Goal: Task Accomplishment & Management: Use online tool/utility

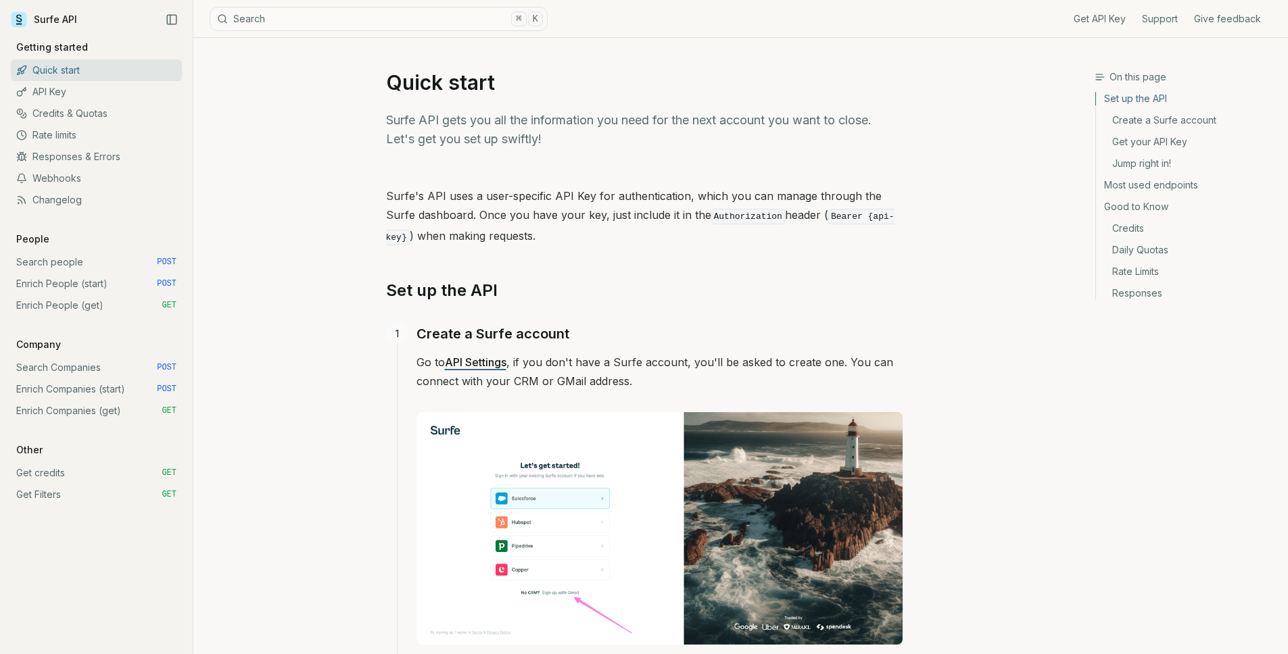
click at [116, 283] on link "Enrich People (start) POST" at bounding box center [96, 284] width 171 height 22
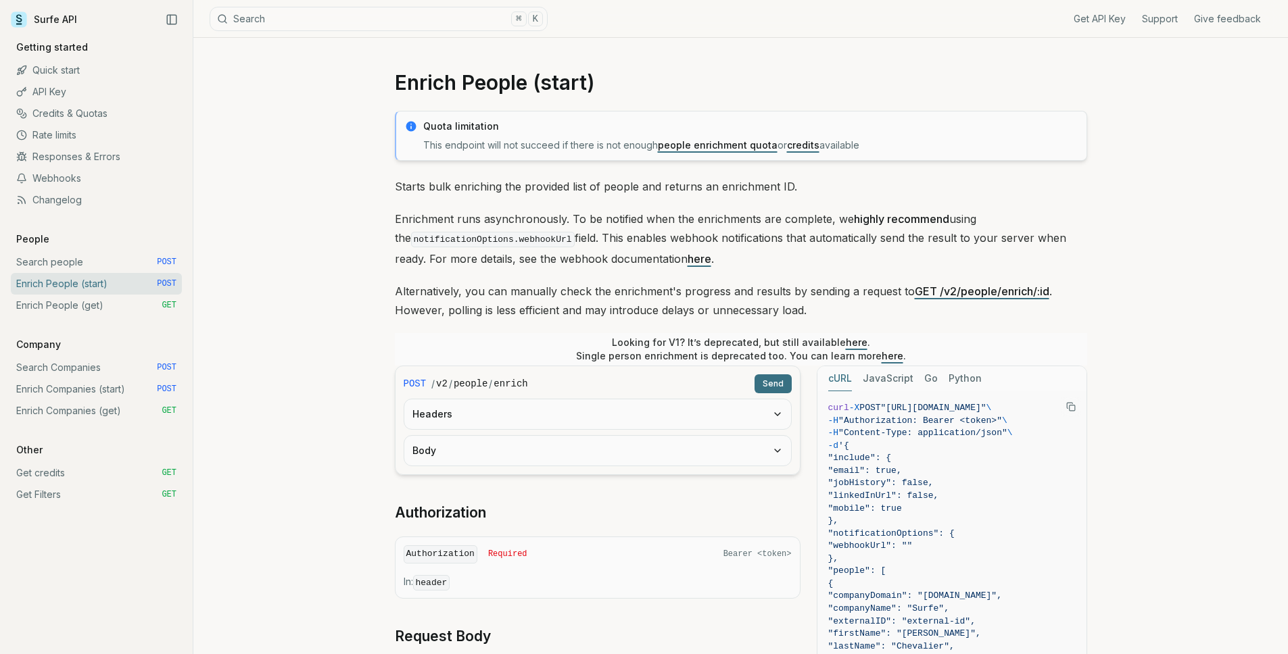
click at [452, 408] on button "Headers" at bounding box center [597, 415] width 387 height 30
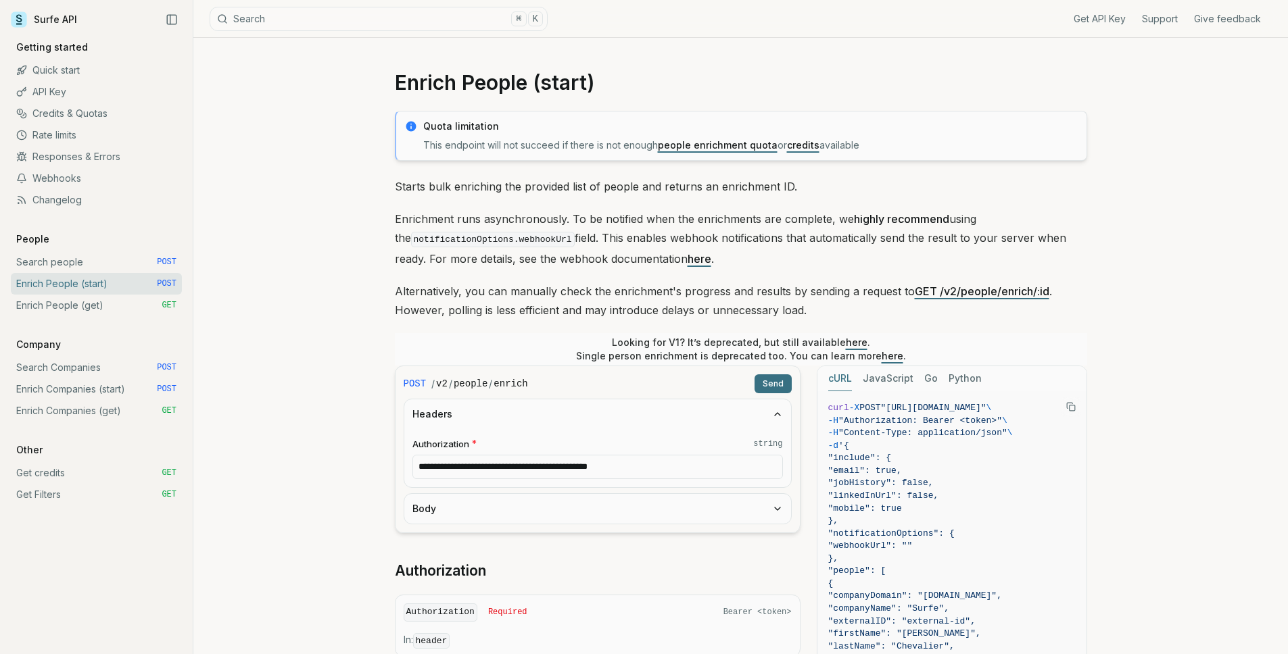
click at [460, 518] on button "Body" at bounding box center [597, 509] width 387 height 30
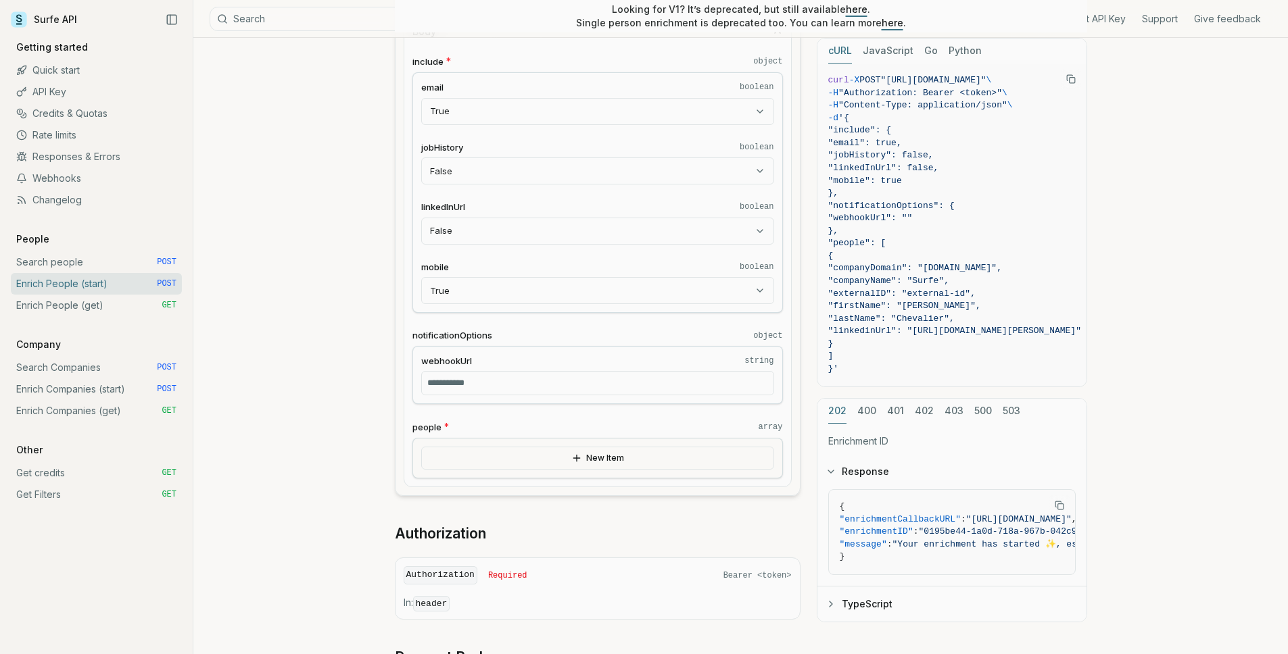
scroll to position [485, 0]
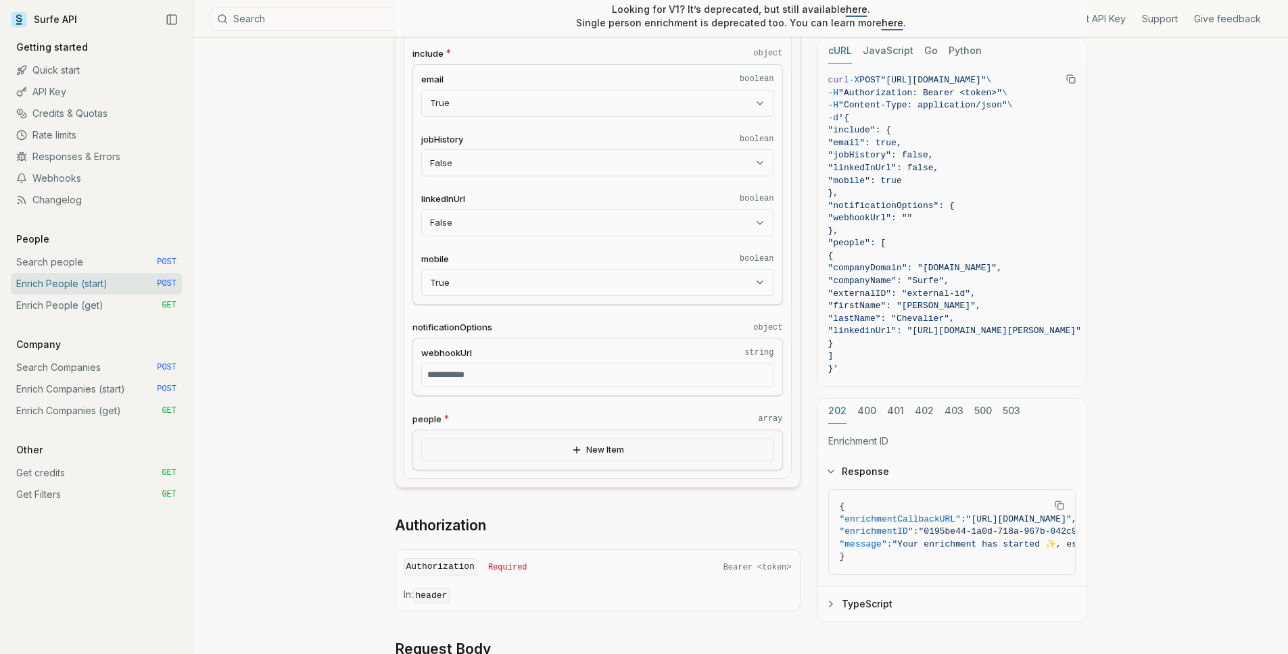
click at [515, 454] on button "New Item" at bounding box center [597, 450] width 353 height 23
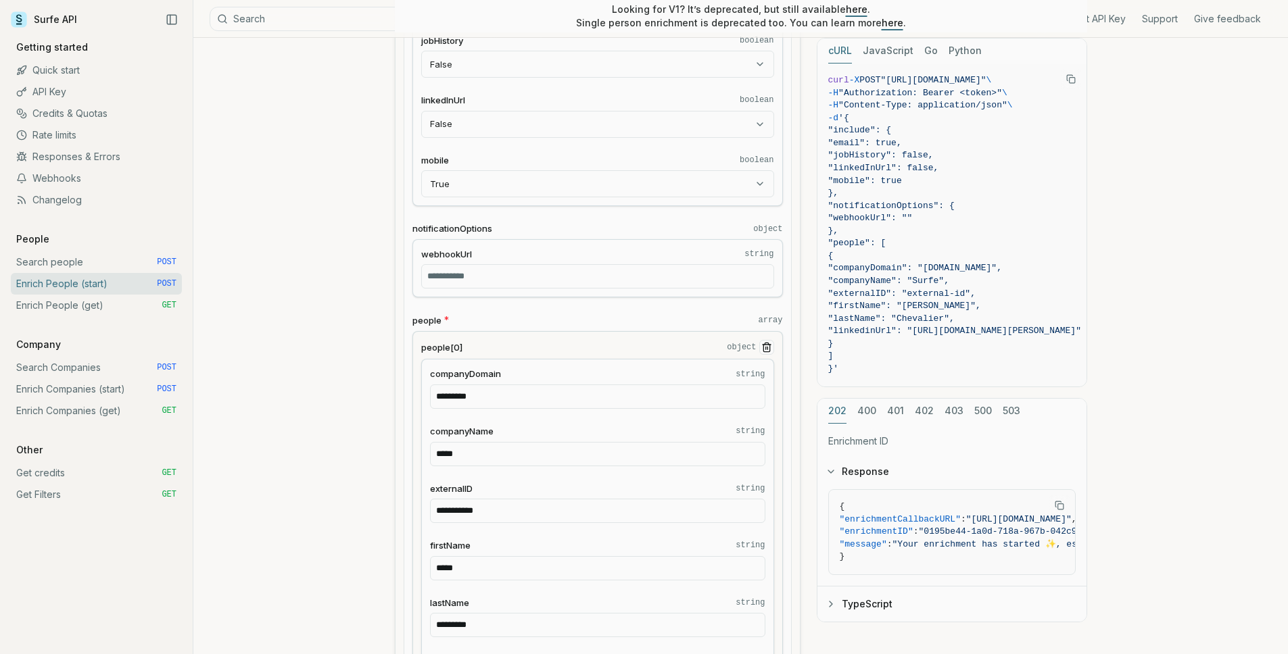
scroll to position [586, 0]
click at [479, 281] on input "webhookUrl string" at bounding box center [597, 274] width 353 height 24
paste input "**********"
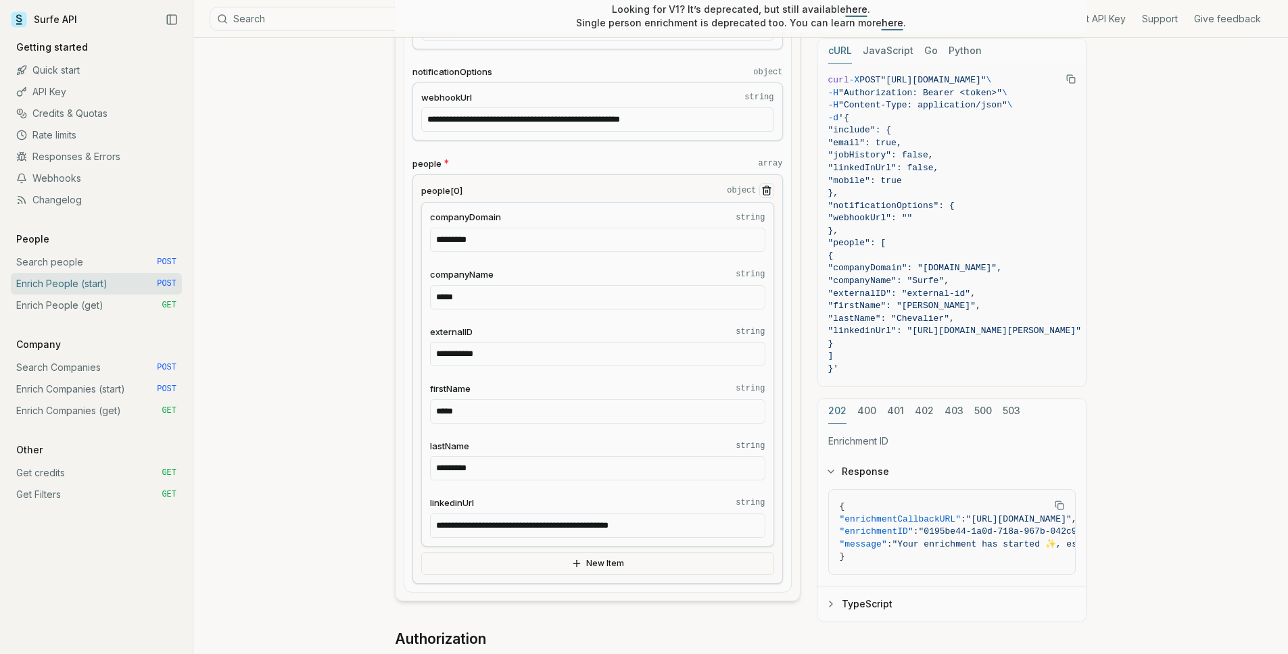
scroll to position [746, 0]
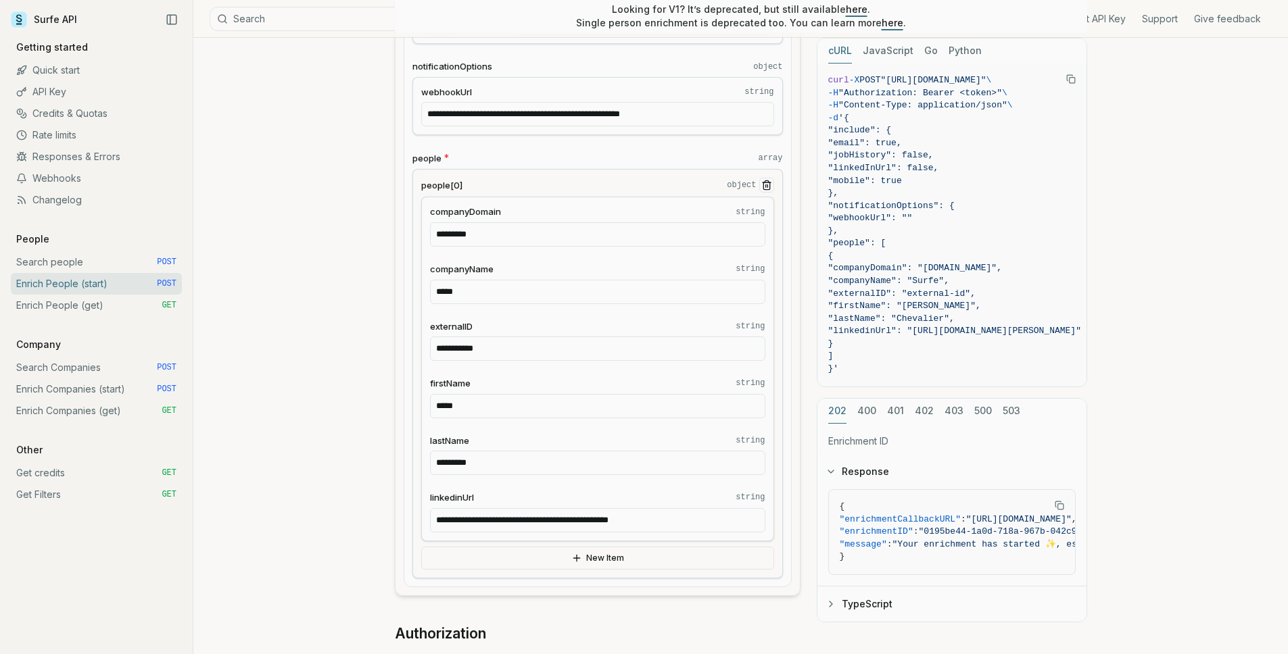
type input "**********"
click at [679, 528] on input "**********" at bounding box center [597, 520] width 335 height 24
drag, startPoint x: 706, startPoint y: 525, endPoint x: 393, endPoint y: 514, distance: 312.5
click at [395, 514] on div "**********" at bounding box center [598, 373] width 406 height 1509
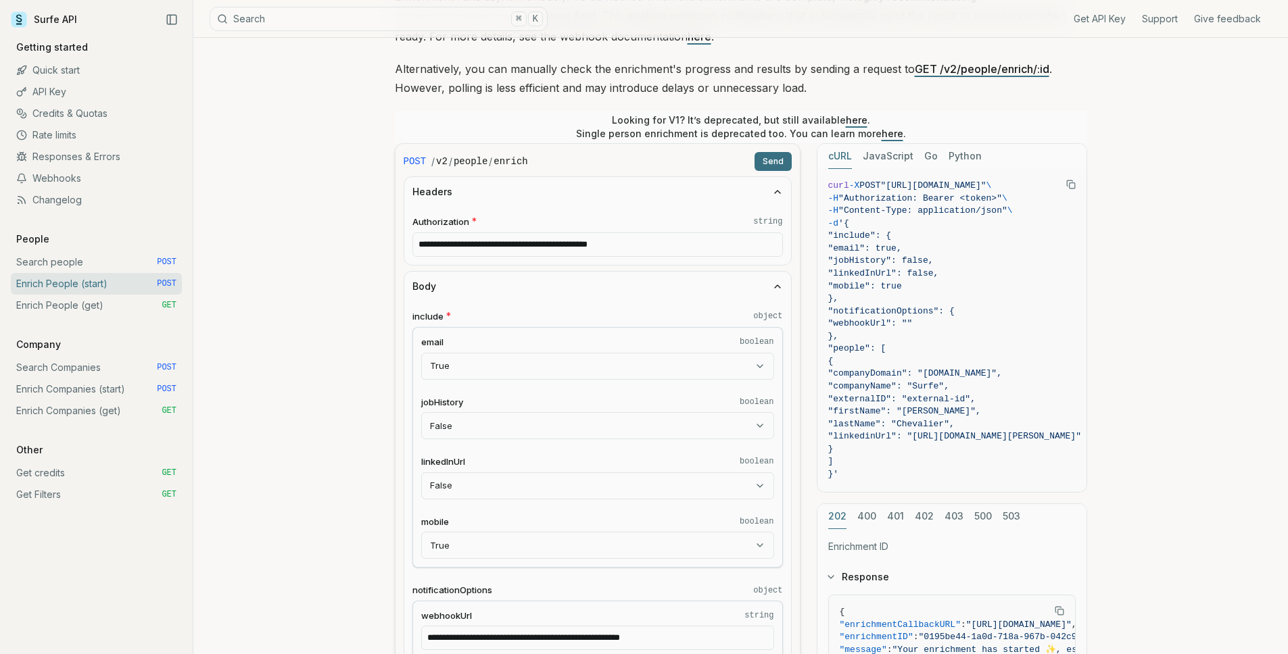
scroll to position [217, 0]
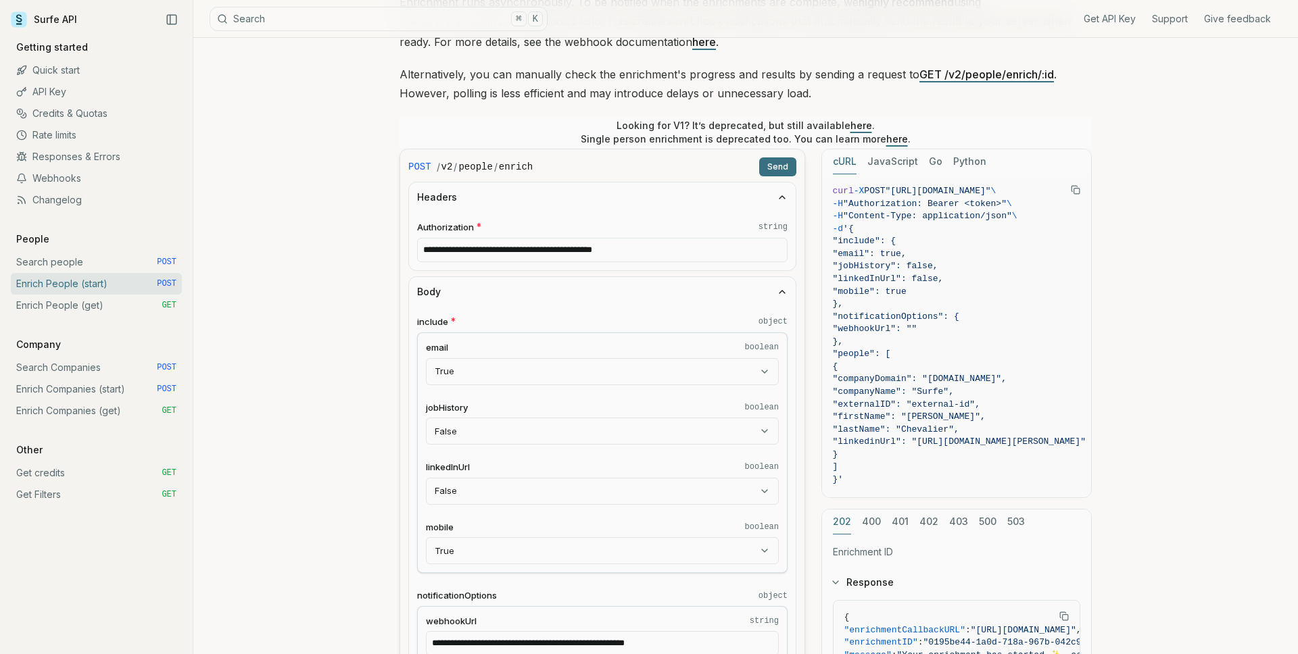
select select "*****"
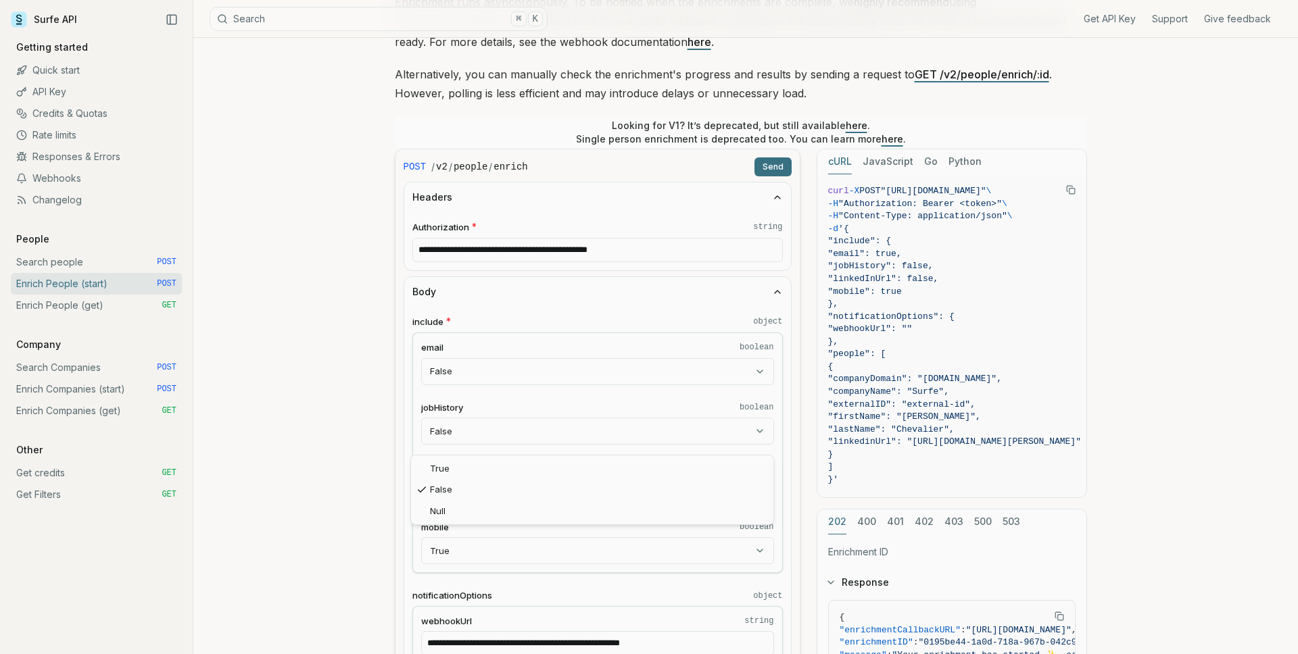
select select "****"
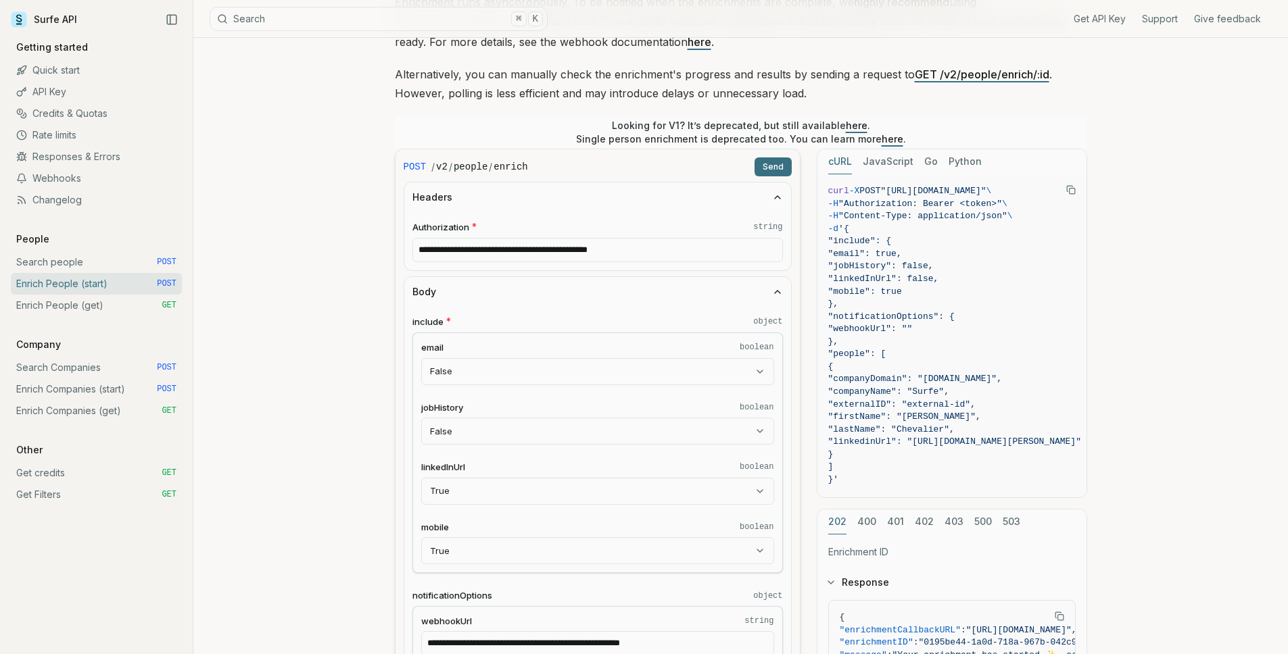
click at [776, 168] on button "Send" at bounding box center [772, 167] width 37 height 19
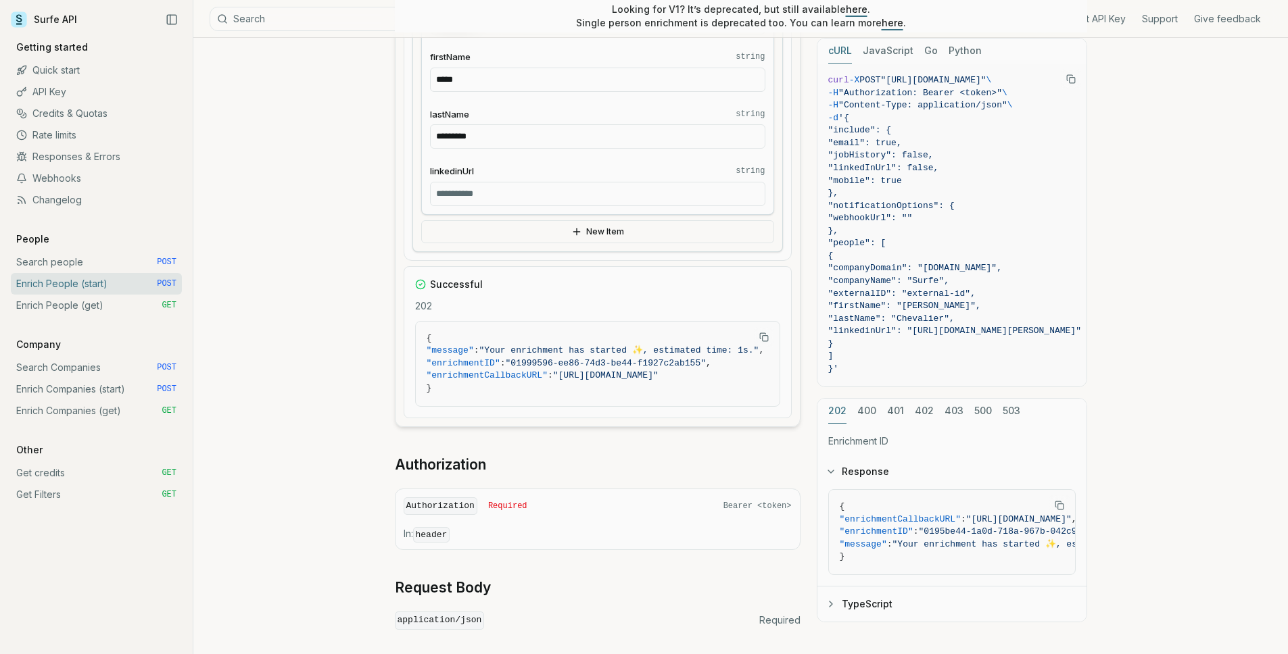
scroll to position [1084, 0]
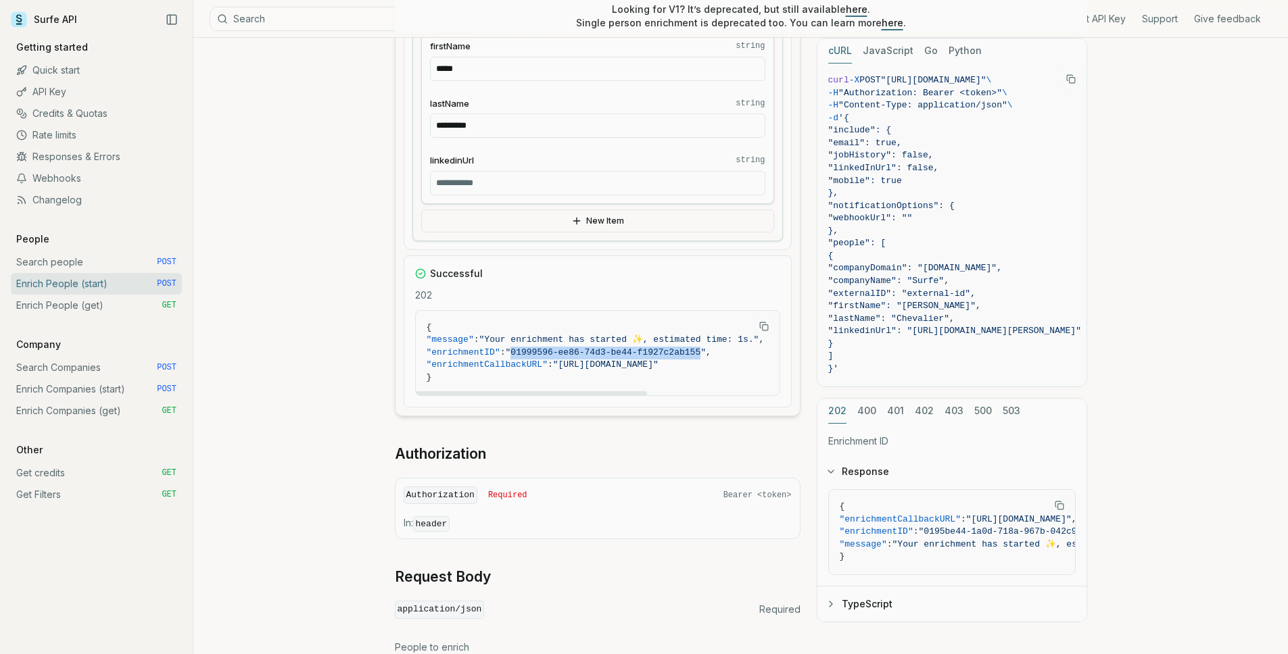
drag, startPoint x: 527, startPoint y: 354, endPoint x: 717, endPoint y: 351, distance: 189.3
click at [706, 351] on span ""01999596-ee86-74d3-be44-f1927c2ab155"" at bounding box center [606, 352] width 200 height 10
copy span "01999596-ee86-74d3-be44-f1927c2ab155"
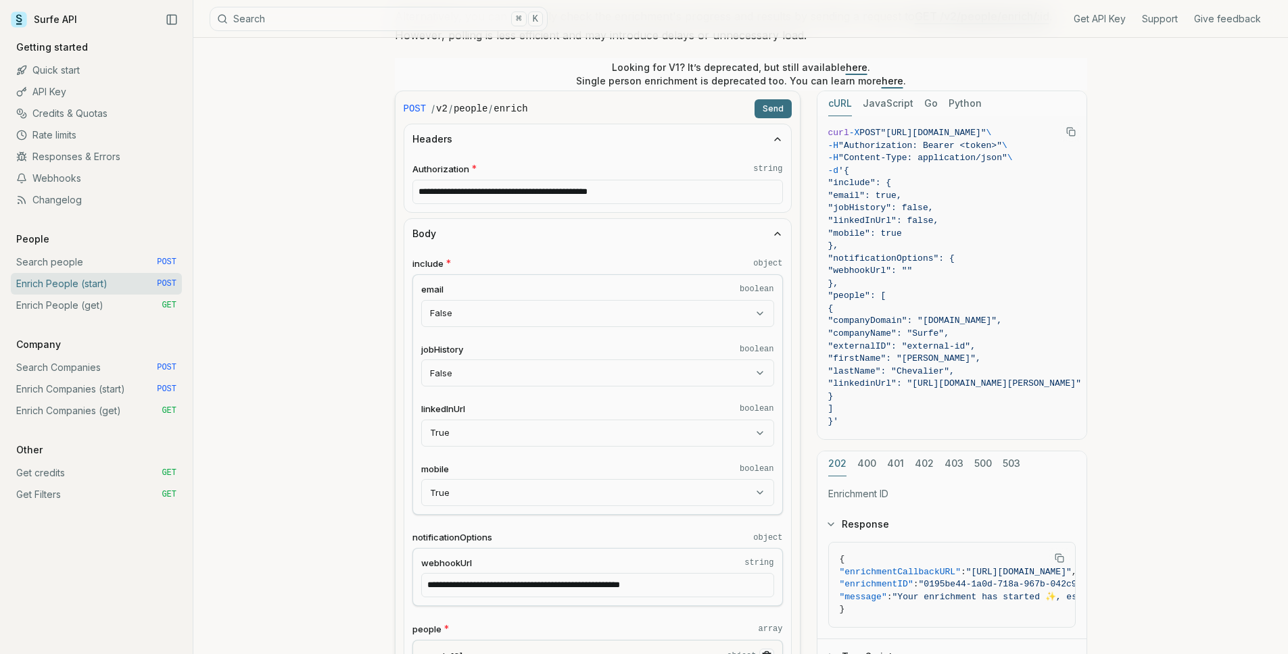
scroll to position [273, 0]
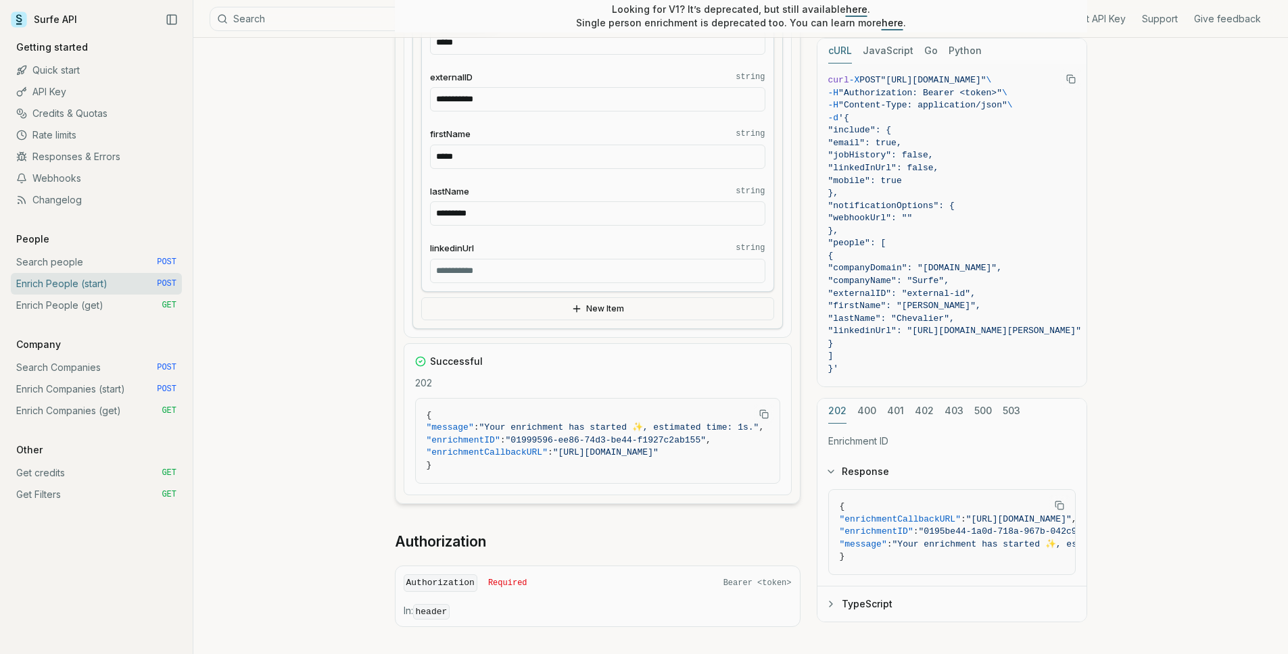
scroll to position [1003, 0]
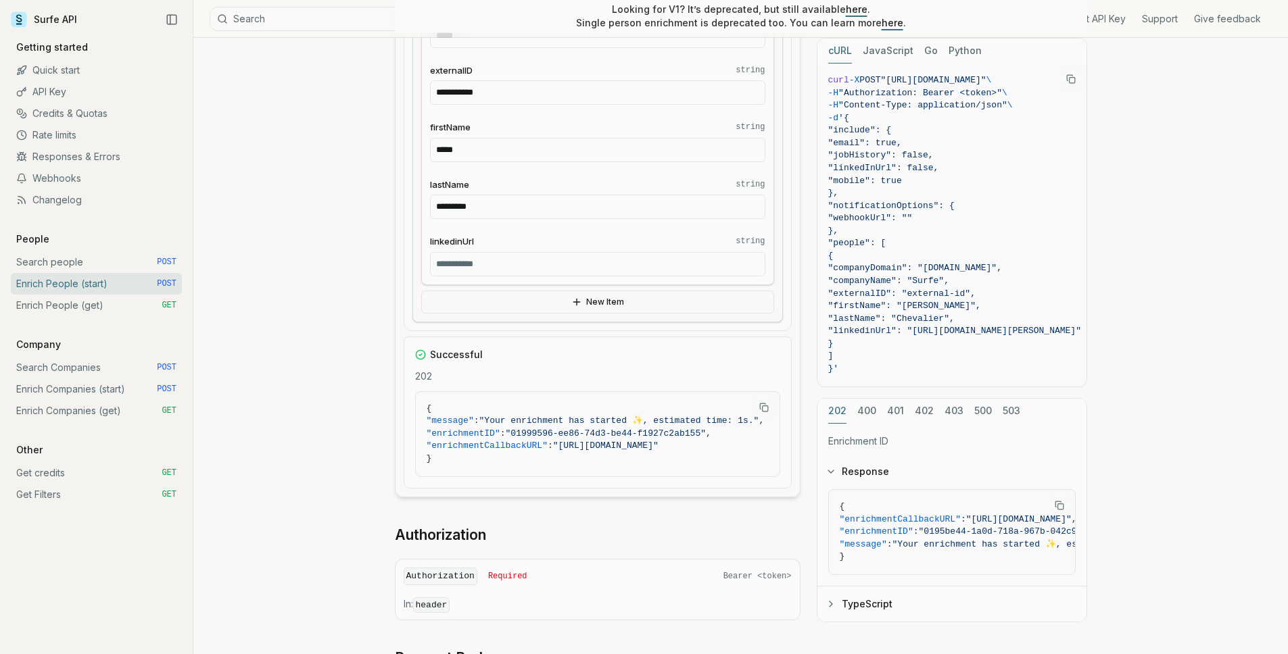
click at [533, 266] on input "linkedinUrl string" at bounding box center [597, 264] width 335 height 24
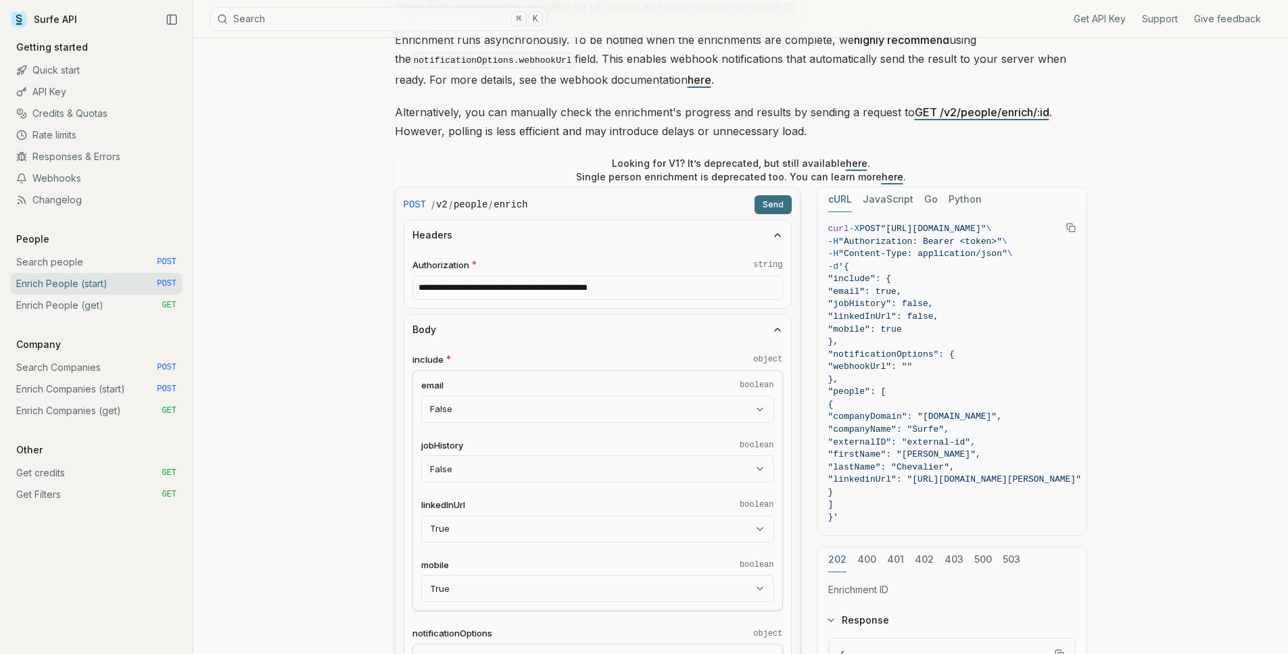
scroll to position [178, 0]
type input "**********"
click at [768, 207] on button "Send" at bounding box center [772, 205] width 37 height 19
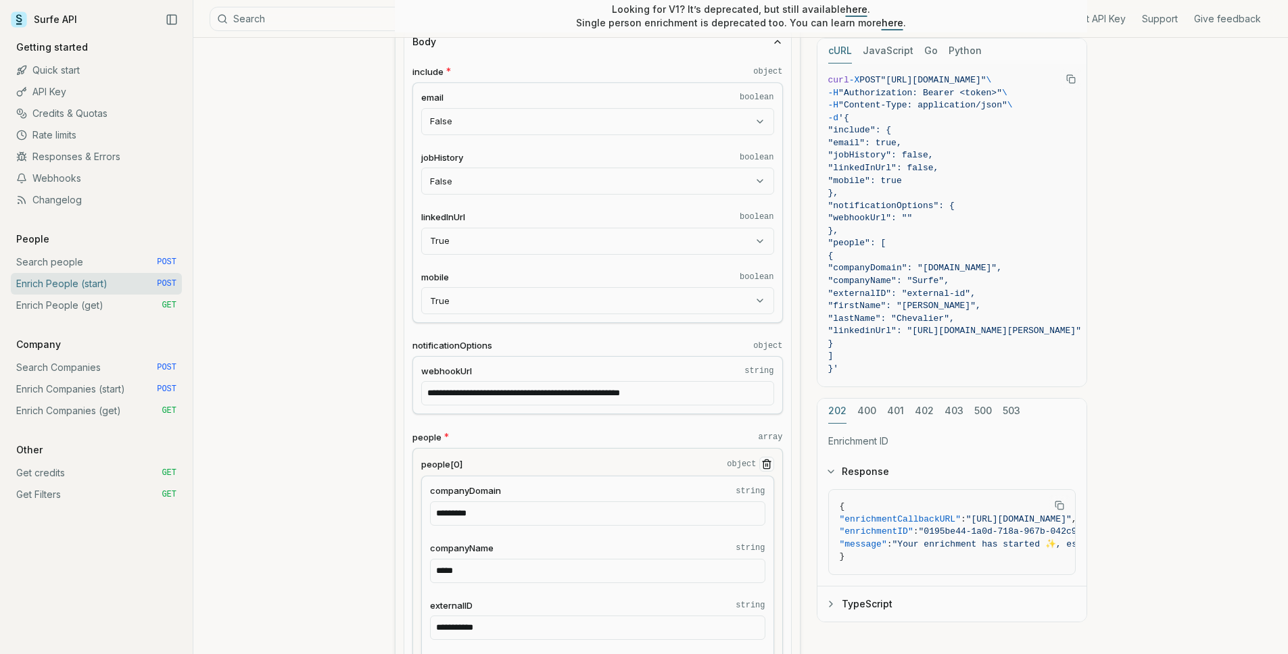
scroll to position [479, 0]
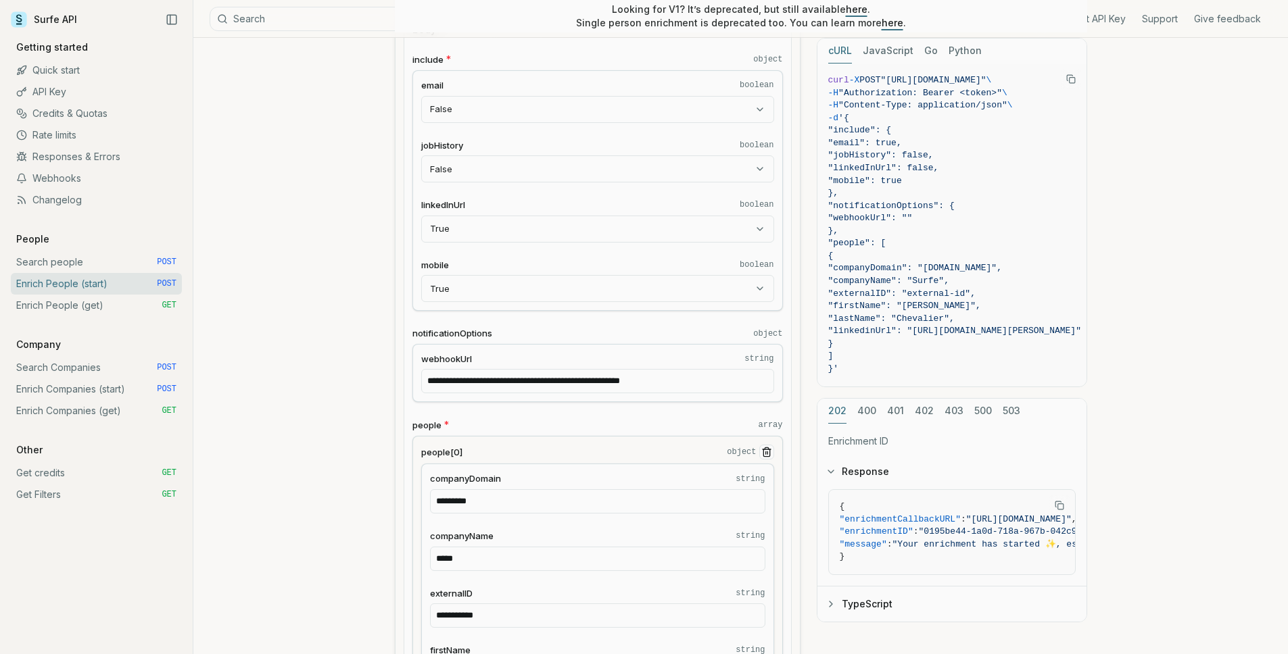
click at [116, 305] on link "Enrich People (get) GET" at bounding box center [96, 306] width 171 height 22
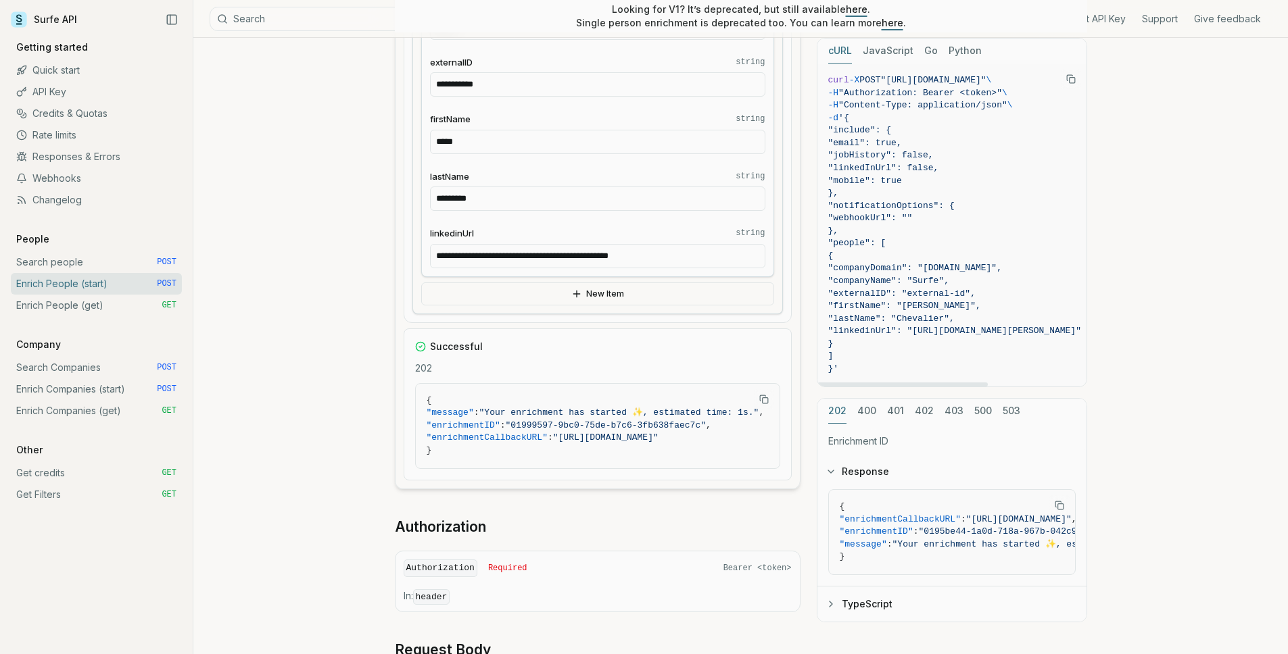
scroll to position [1036, 0]
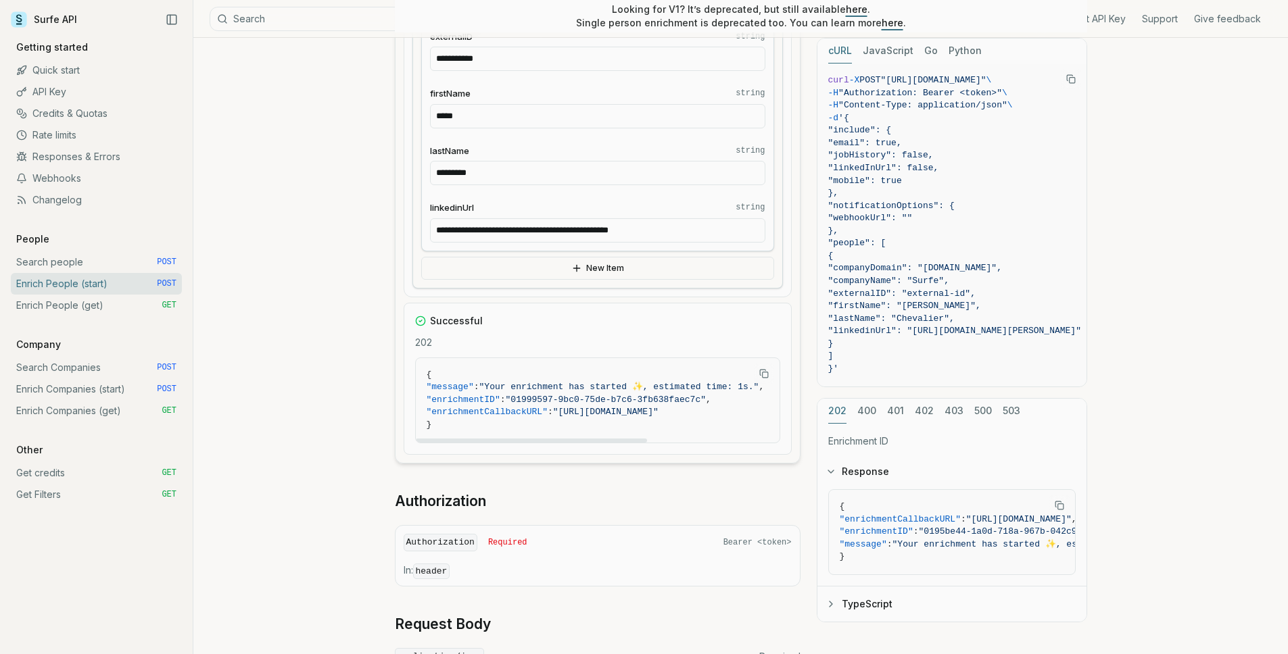
drag, startPoint x: 529, startPoint y: 396, endPoint x: 729, endPoint y: 400, distance: 200.2
click at [729, 400] on span ""enrichmentID" : "01999597-9bc0-75de-b7c6-3fb638faec7c" ," at bounding box center [598, 400] width 342 height 13
drag, startPoint x: 716, startPoint y: 400, endPoint x: 525, endPoint y: 398, distance: 190.7
click at [525, 398] on span ""01999597-9bc0-75de-b7c6-3fb638faec7c"" at bounding box center [606, 400] width 200 height 10
copy span "01999597-9bc0-75de-b7c6-3fb638faec7c"
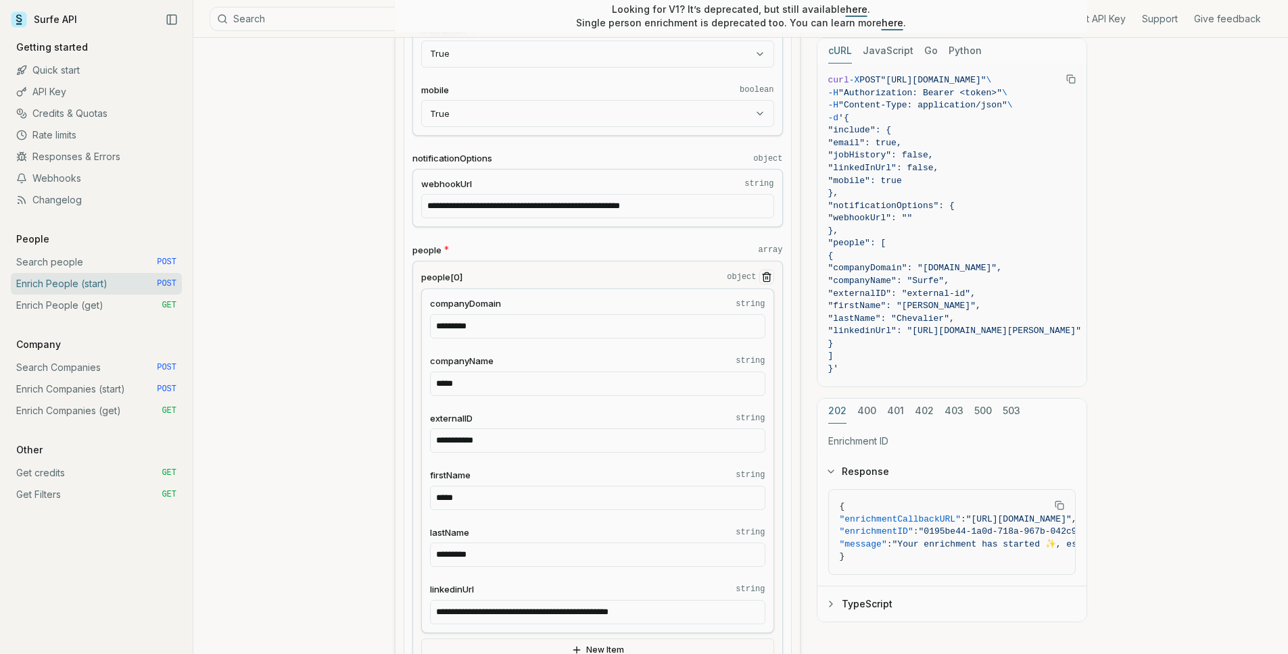
scroll to position [650, 0]
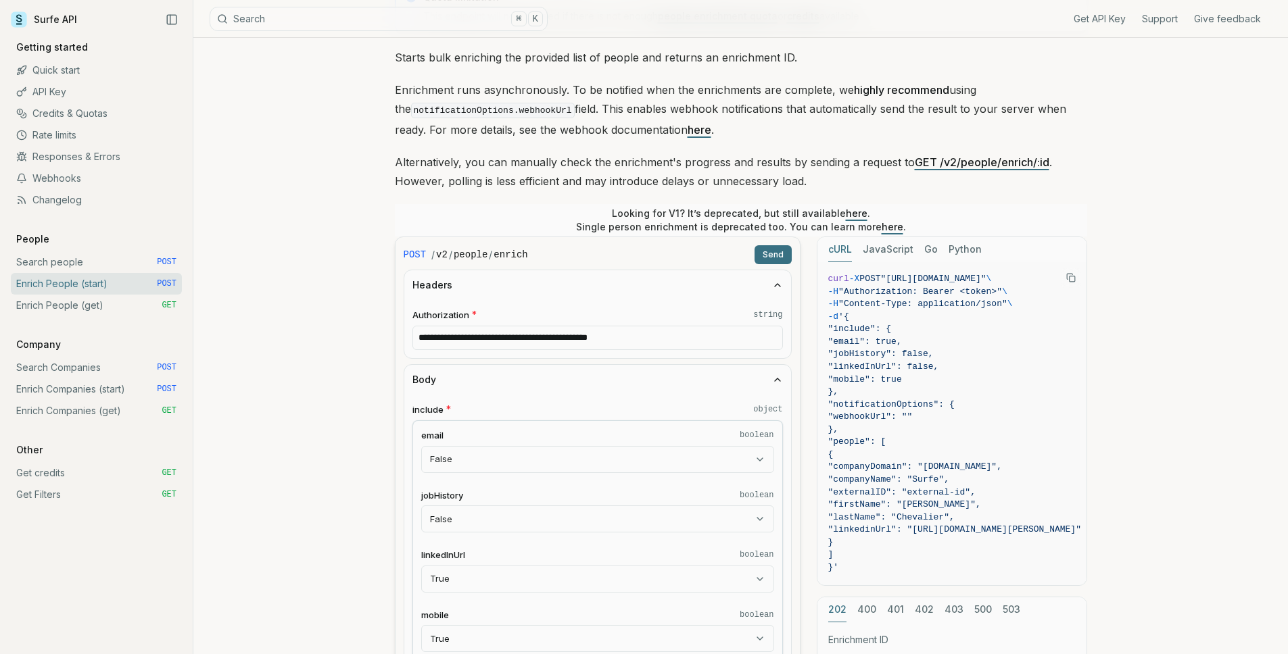
click at [769, 256] on button "Send" at bounding box center [772, 254] width 37 height 19
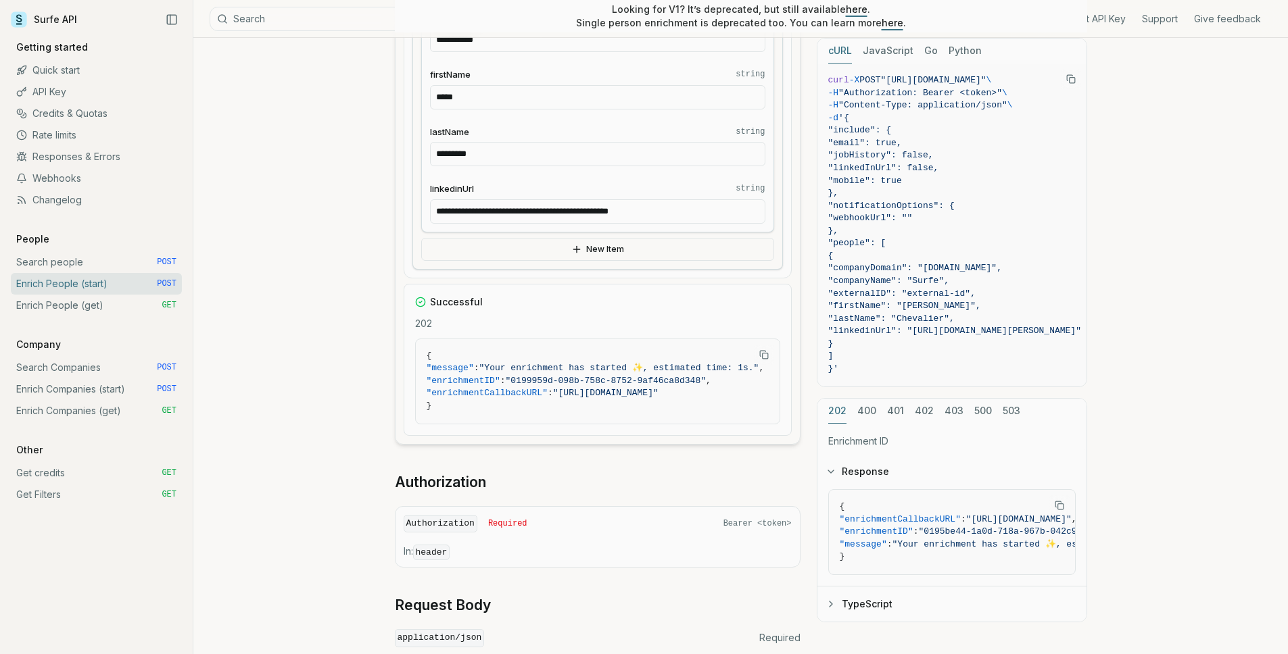
scroll to position [1057, 0]
drag, startPoint x: 531, startPoint y: 379, endPoint x: 715, endPoint y: 379, distance: 183.9
click at [706, 379] on span ""0199959d-098b-758c-8752-9af46ca8d348"" at bounding box center [606, 380] width 200 height 10
copy span "0199959d-098b-758c-8752-9af46ca8d348"
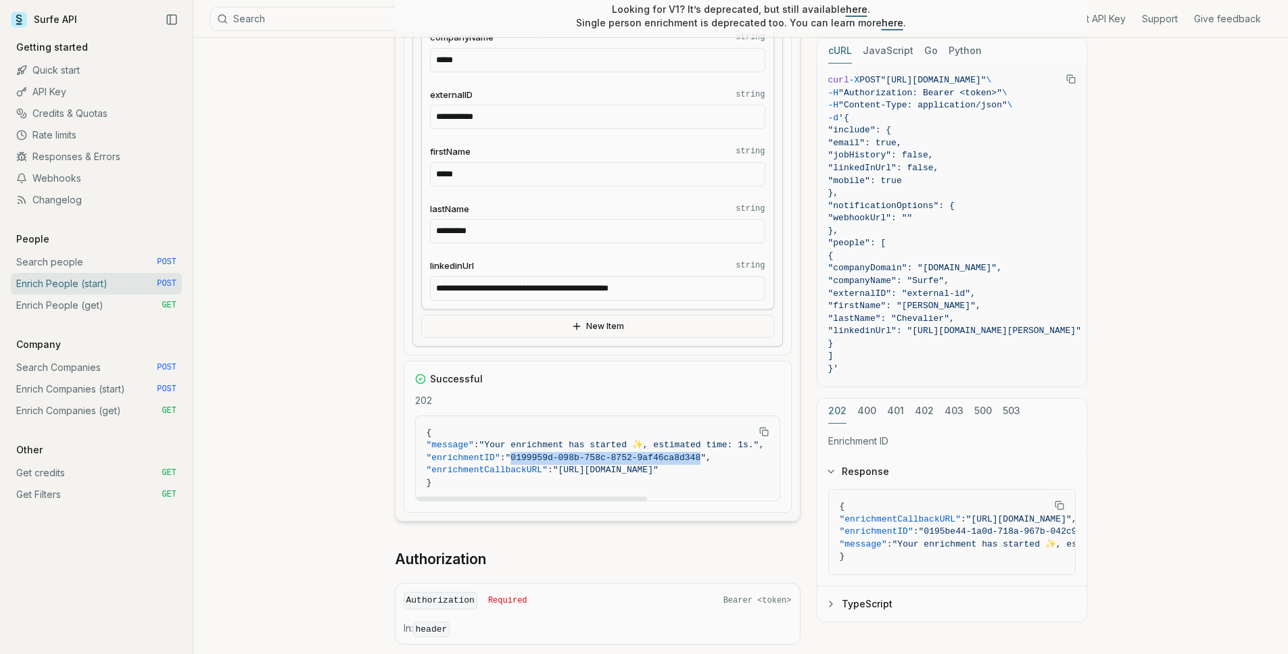
scroll to position [960, 0]
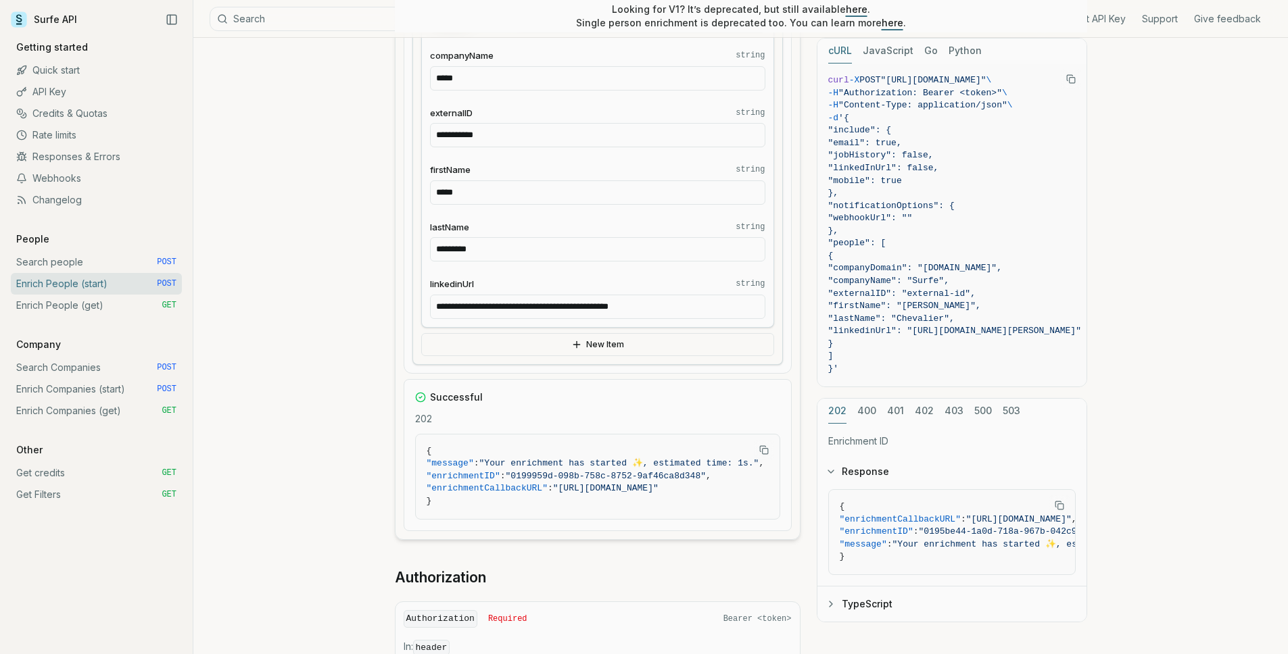
drag, startPoint x: 669, startPoint y: 302, endPoint x: 347, endPoint y: 281, distance: 322.5
click at [347, 283] on div "**********" at bounding box center [740, 127] width 1095 height 2099
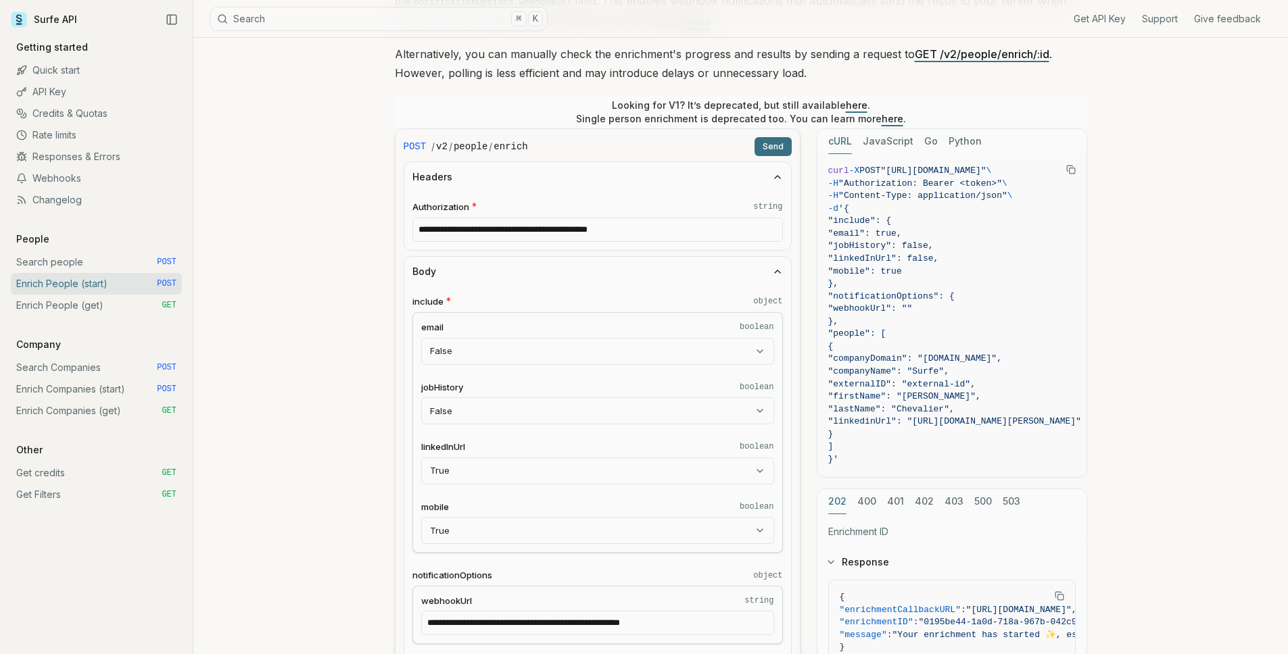
click at [779, 145] on button "Send" at bounding box center [772, 146] width 37 height 19
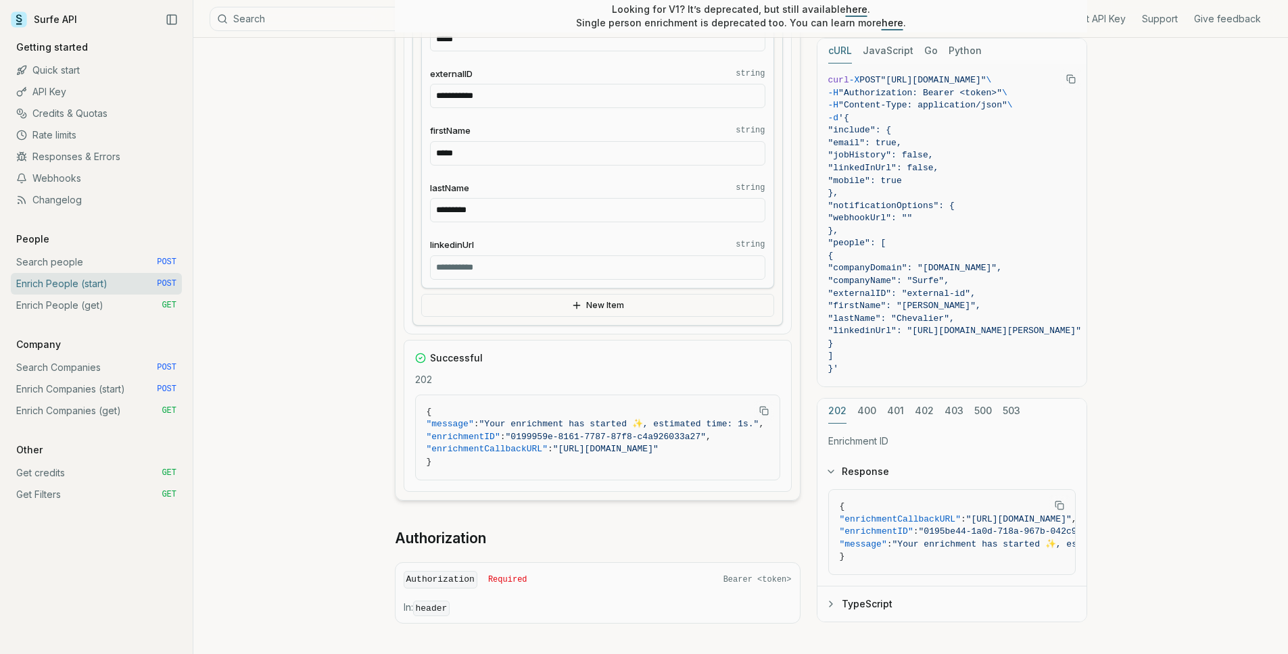
scroll to position [1003, 0]
drag, startPoint x: 525, startPoint y: 432, endPoint x: 716, endPoint y: 431, distance: 190.6
click at [706, 431] on span ""0199959e-8161-7787-87f8-c4a926033a27"" at bounding box center [606, 434] width 200 height 10
copy span "0199959e-8161-7787-87f8-c4a926033a27"
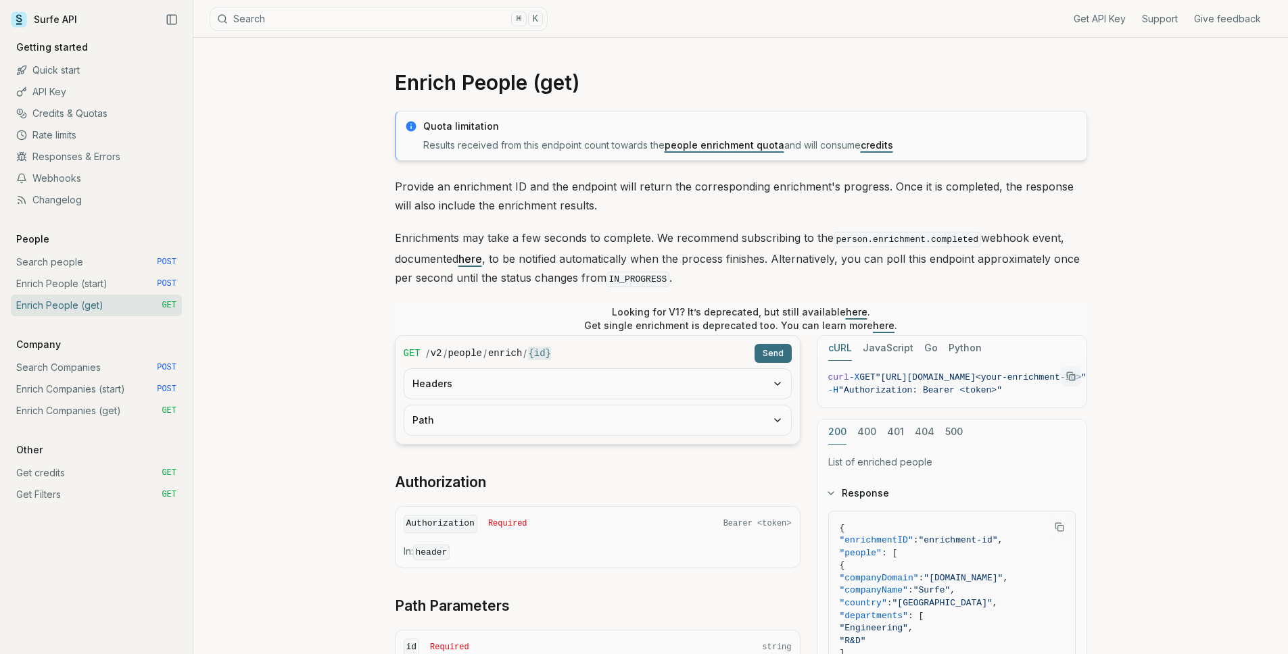
click at [500, 397] on button "Headers" at bounding box center [597, 384] width 387 height 30
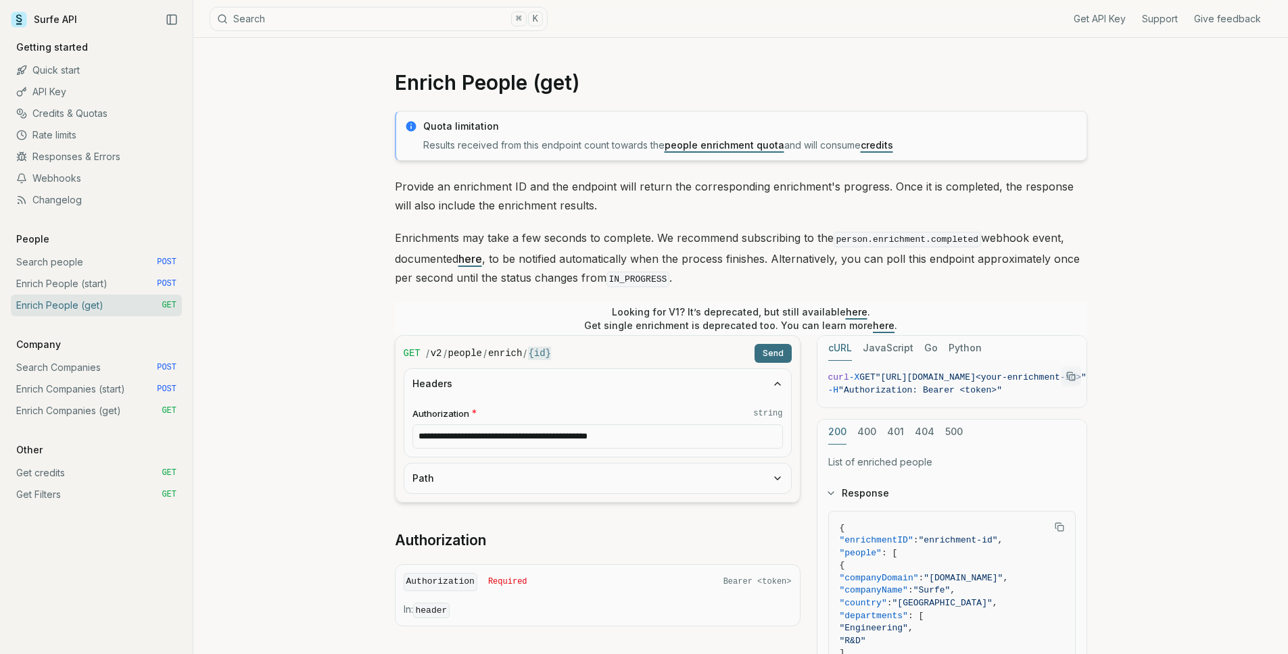
click at [493, 485] on button "Path" at bounding box center [597, 479] width 387 height 30
click at [485, 536] on input "id * string" at bounding box center [597, 531] width 370 height 24
paste input "**********"
click at [773, 344] on button "Send" at bounding box center [772, 353] width 37 height 19
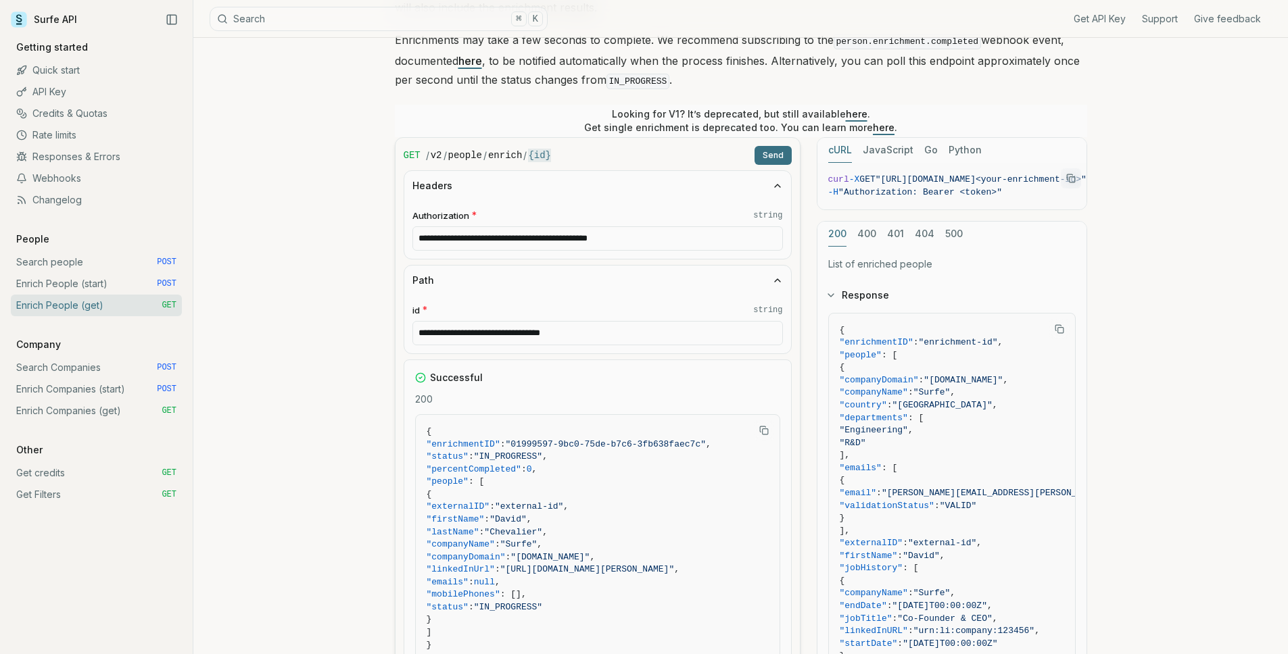
scroll to position [251, 0]
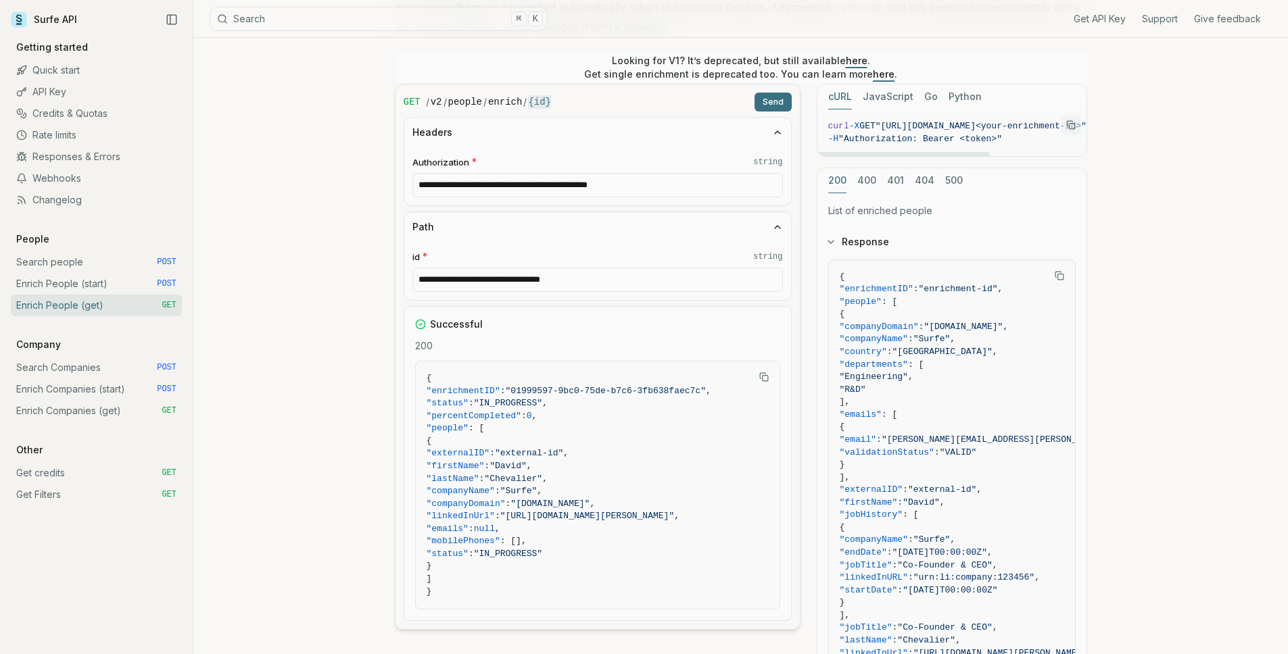
click at [781, 99] on button "Send" at bounding box center [772, 102] width 37 height 19
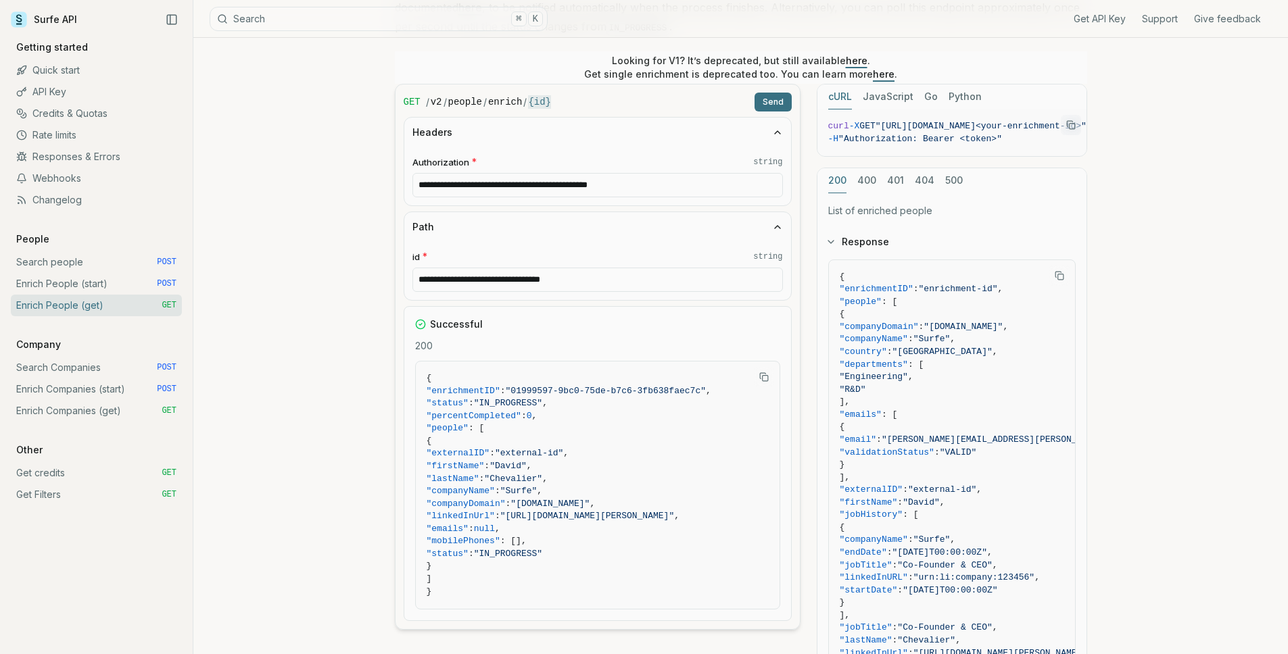
click at [788, 99] on button "Send" at bounding box center [772, 102] width 37 height 19
click at [771, 101] on button "Send" at bounding box center [772, 102] width 37 height 19
click at [773, 98] on button "Send" at bounding box center [772, 102] width 37 height 19
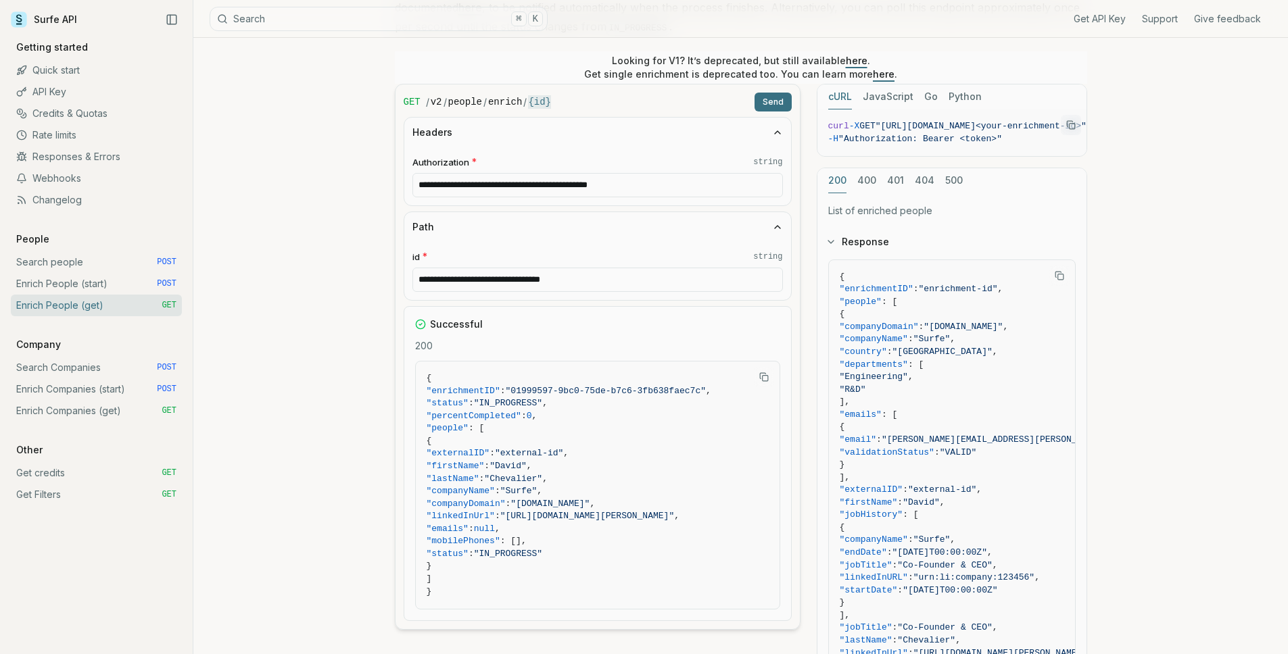
click at [784, 99] on button "Send" at bounding box center [772, 102] width 37 height 19
click at [784, 100] on button "Send" at bounding box center [772, 102] width 37 height 19
click at [766, 103] on button "Send" at bounding box center [772, 102] width 37 height 19
click at [761, 111] on form "**********" at bounding box center [598, 357] width 406 height 546
click at [768, 101] on button "Send" at bounding box center [772, 102] width 37 height 19
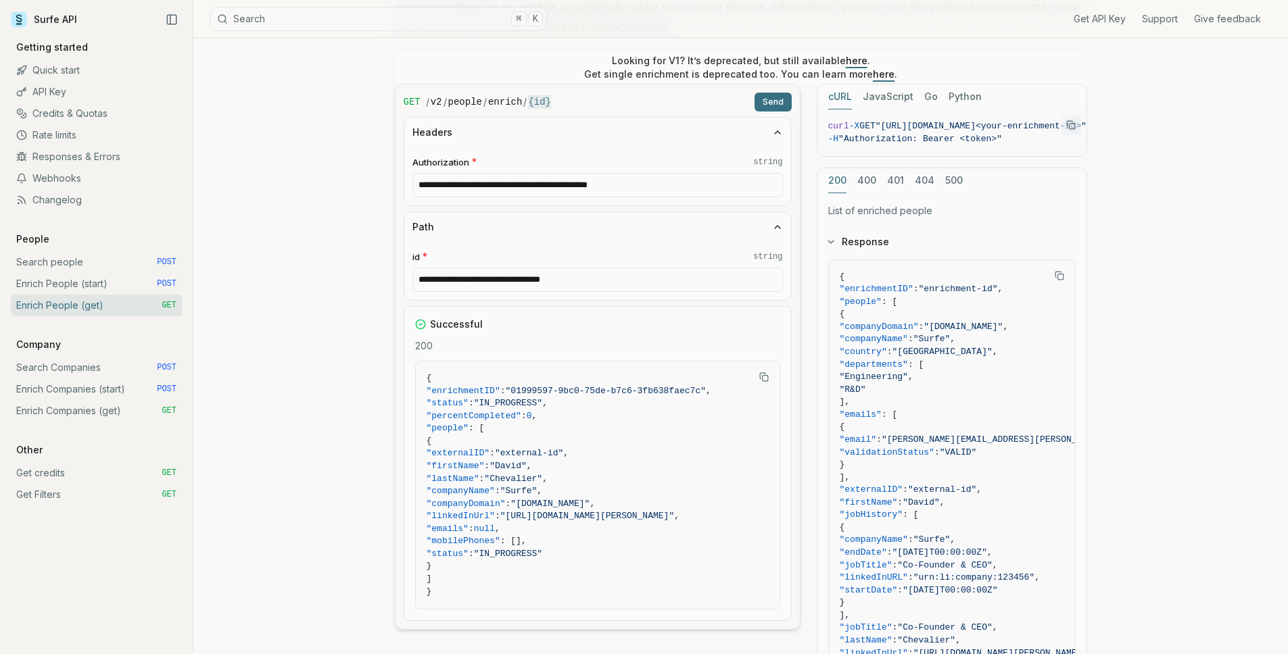
click at [768, 101] on button "Send" at bounding box center [772, 102] width 37 height 19
click at [779, 106] on button "Send" at bounding box center [772, 102] width 37 height 19
click at [783, 105] on button "Send" at bounding box center [772, 102] width 37 height 19
click at [798, 105] on form "**********" at bounding box center [598, 357] width 406 height 546
click at [779, 103] on button "Send" at bounding box center [772, 102] width 37 height 19
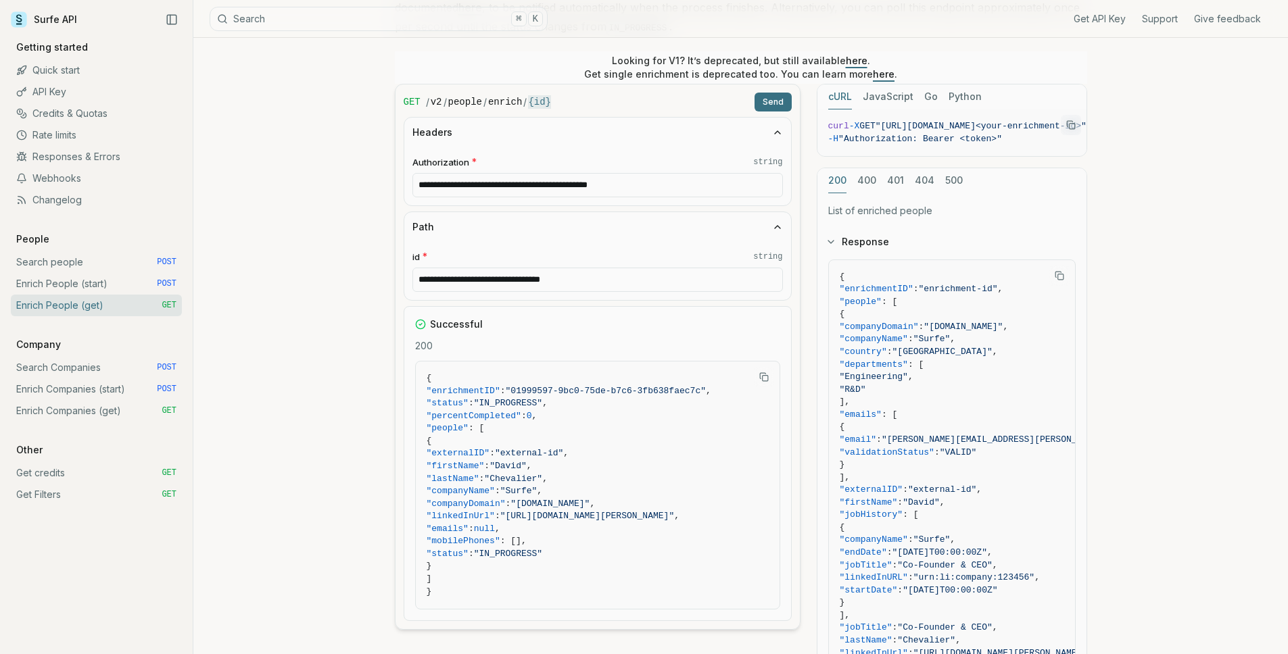
click at [783, 100] on button "Send" at bounding box center [772, 102] width 37 height 19
click at [782, 104] on button "Send" at bounding box center [772, 102] width 37 height 19
click at [688, 106] on div "/ v2 / people / enrich / {id}" at bounding box center [587, 102] width 323 height 14
drag, startPoint x: 660, startPoint y: 183, endPoint x: 617, endPoint y: 178, distance: 43.5
click at [617, 178] on input "**********" at bounding box center [597, 185] width 370 height 24
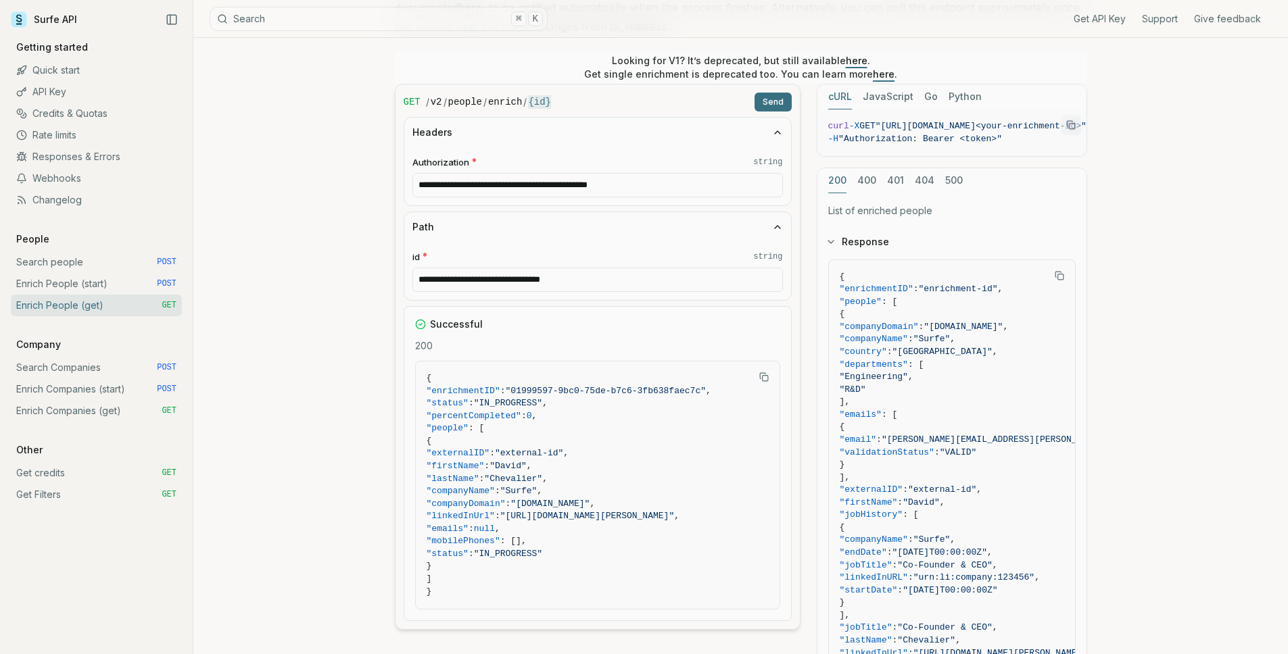
click at [772, 98] on button "Send" at bounding box center [772, 102] width 37 height 19
click at [772, 97] on button "Send" at bounding box center [772, 102] width 37 height 19
click at [780, 104] on button "Send" at bounding box center [772, 102] width 37 height 19
click at [782, 101] on button "Send" at bounding box center [772, 102] width 37 height 19
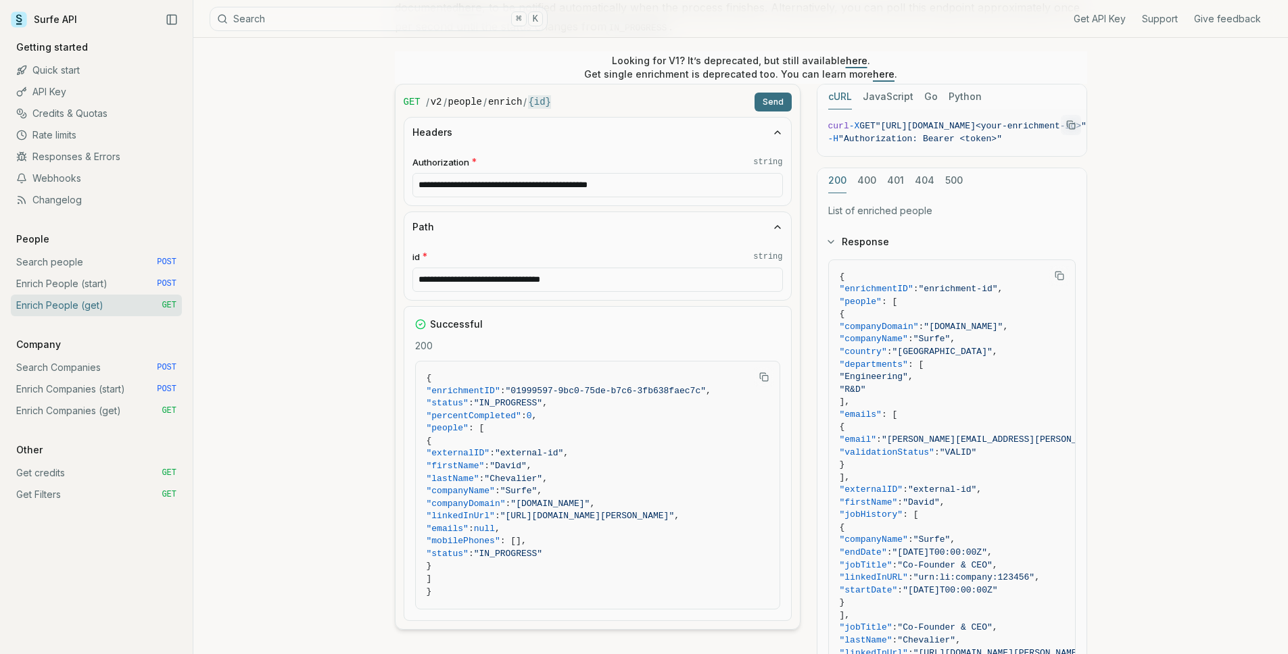
click at [781, 106] on button "Send" at bounding box center [772, 102] width 37 height 19
click at [781, 106] on div "GET / v2 / people / enrich / {id} Send" at bounding box center [598, 102] width 388 height 19
click at [781, 106] on button "Send" at bounding box center [772, 102] width 37 height 19
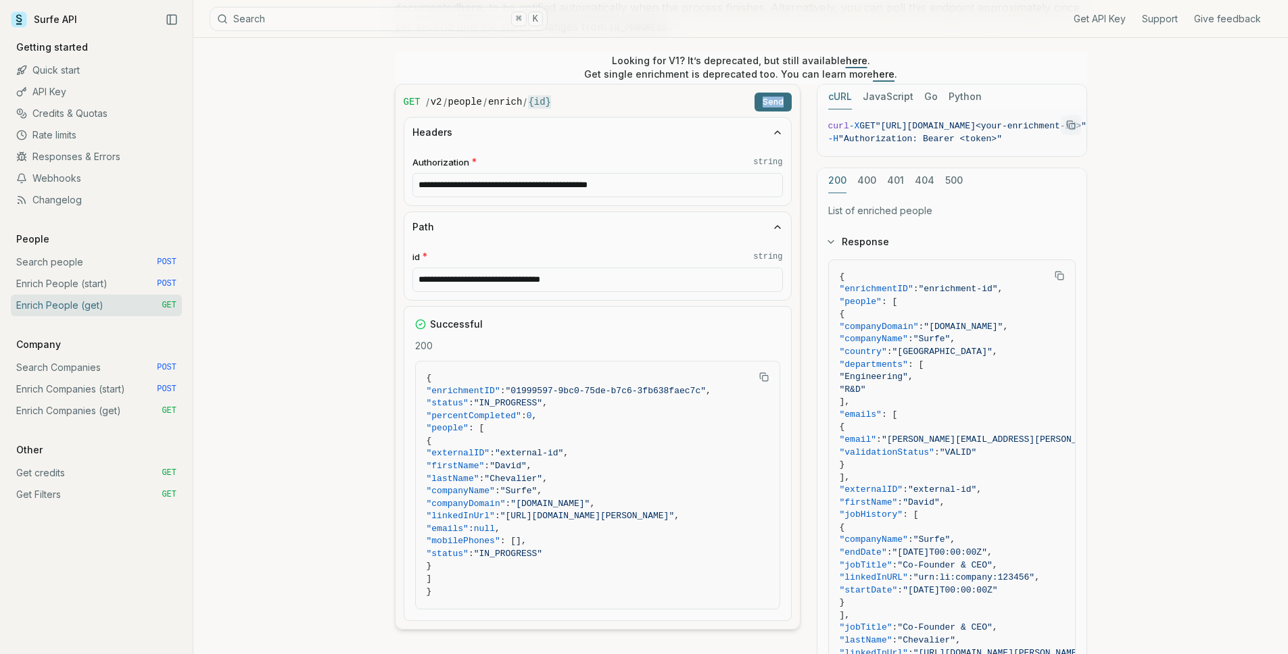
click at [781, 106] on button "Send" at bounding box center [772, 102] width 37 height 19
click at [781, 106] on div "GET / v2 / people / enrich / {id} Send" at bounding box center [598, 102] width 388 height 19
click at [781, 106] on button "Send" at bounding box center [772, 102] width 37 height 19
click at [781, 106] on div "GET / v2 / people / enrich / {id} Send" at bounding box center [598, 102] width 388 height 19
click at [784, 102] on button "Send" at bounding box center [772, 102] width 37 height 19
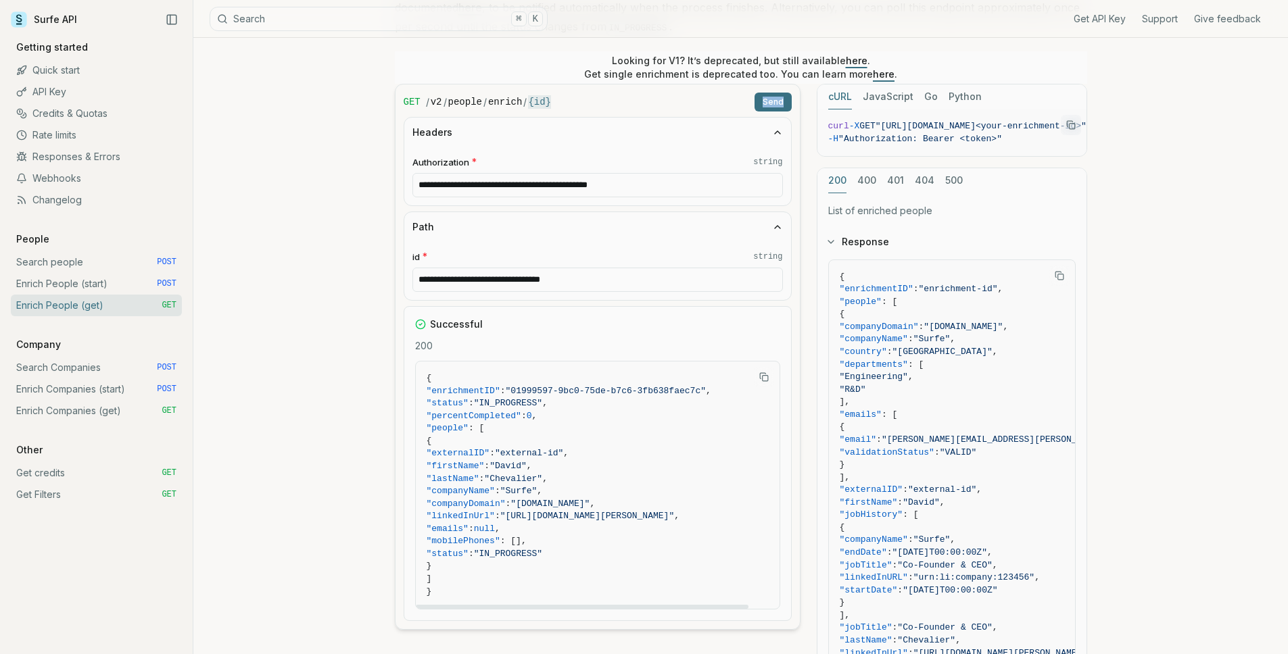
click at [93, 494] on link "Get Filters GET" at bounding box center [96, 495] width 171 height 22
click at [100, 477] on link "Get credits GET" at bounding box center [96, 473] width 171 height 22
click at [528, 293] on div "**********" at bounding box center [597, 271] width 387 height 58
click at [541, 280] on input "**********" at bounding box center [597, 280] width 370 height 24
paste input "text"
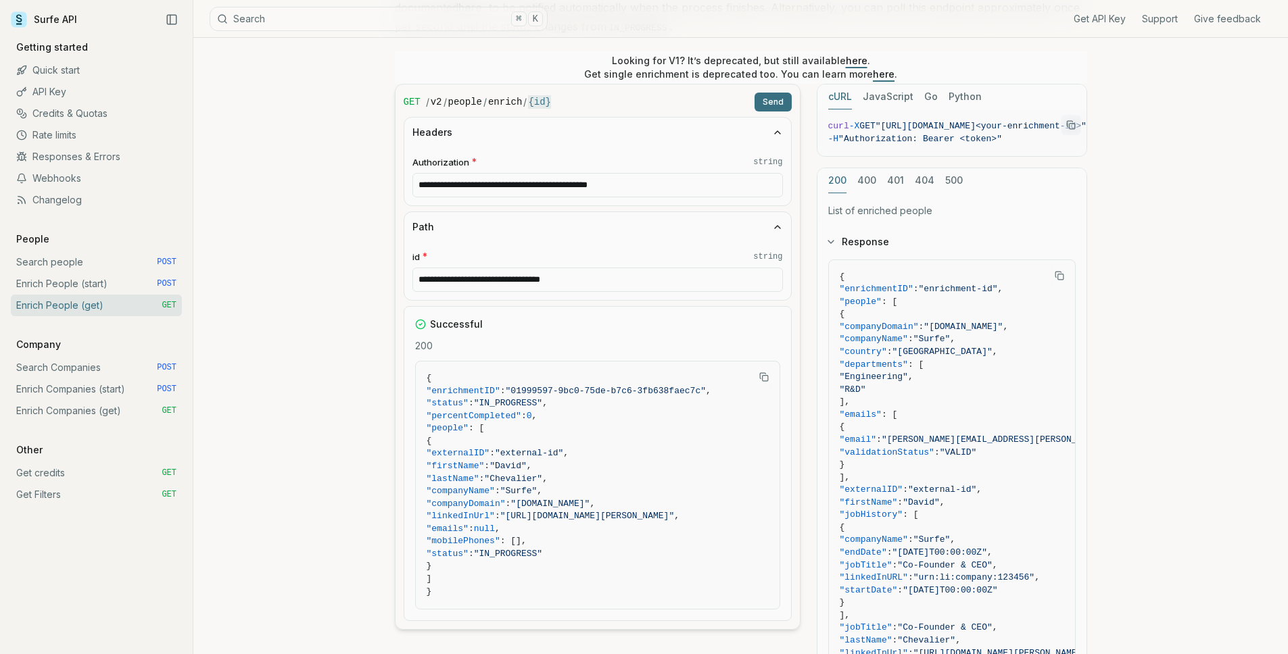
click at [779, 99] on button "Send" at bounding box center [772, 102] width 37 height 19
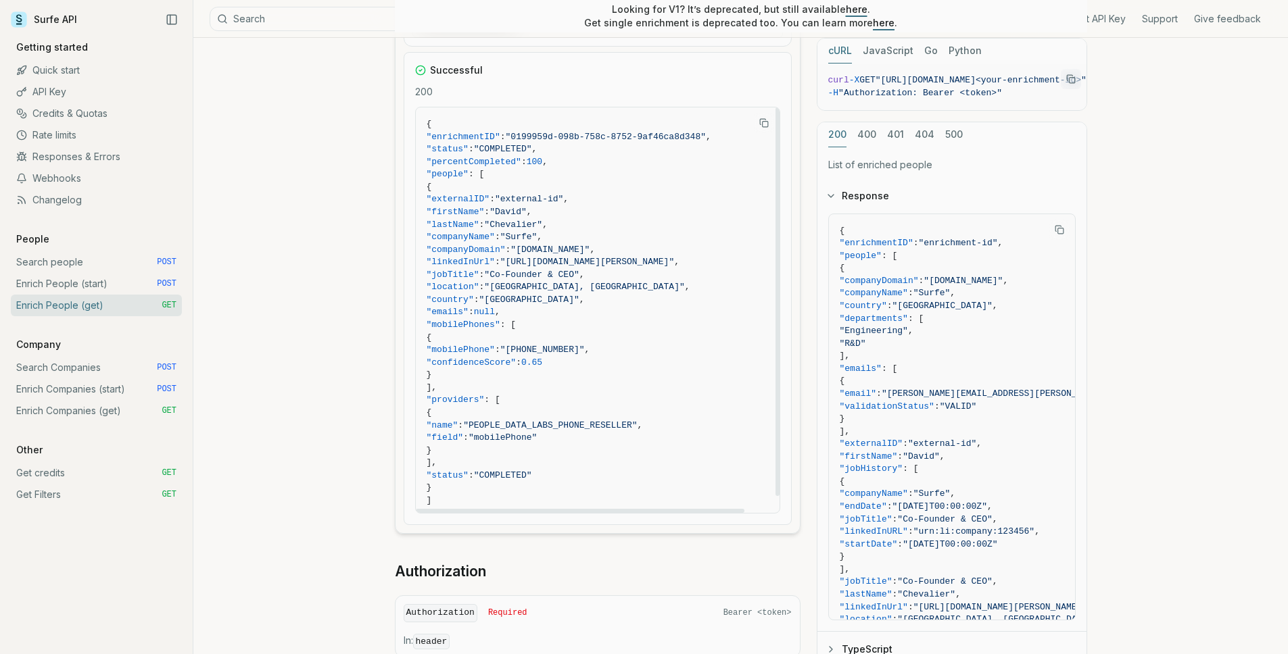
scroll to position [502, 0]
click at [569, 251] on span ""surfe.com"" at bounding box center [549, 253] width 79 height 10
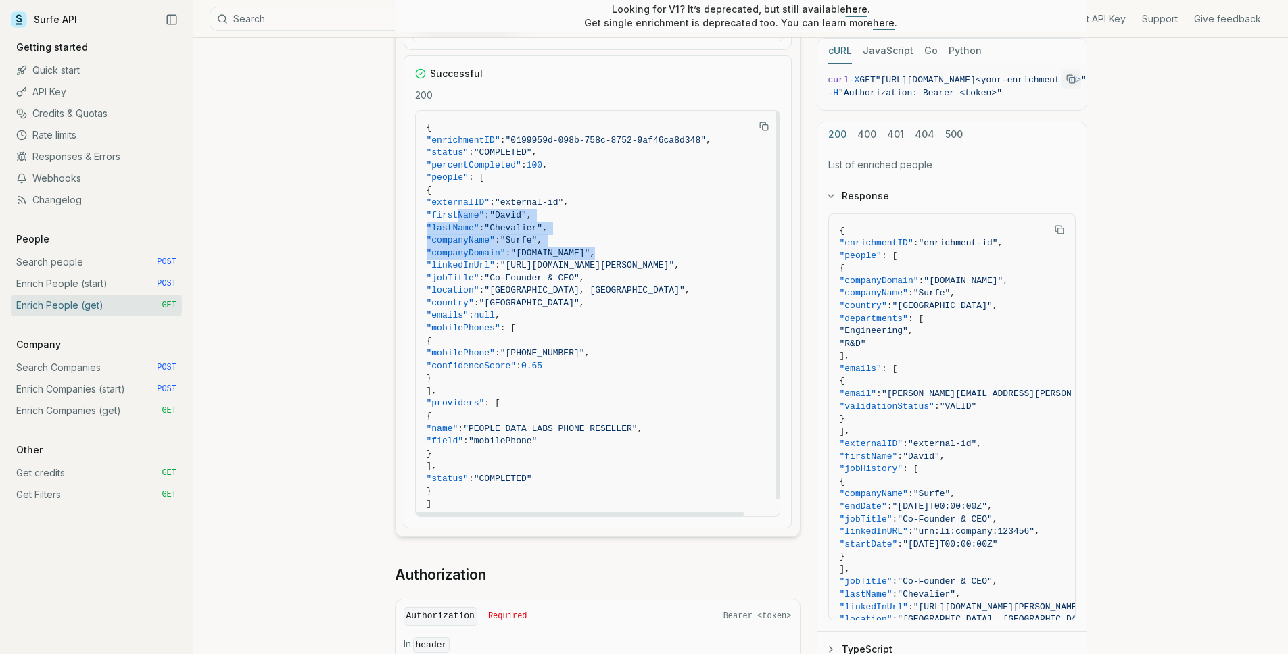
scroll to position [0, 34]
drag, startPoint x: 456, startPoint y: 210, endPoint x: 761, endPoint y: 263, distance: 308.8
click at [761, 263] on code "{ "enrichmentID" : "0199959d-098b-758c-8752-9af46ca8d348" , "status" : "COMPLET…" at bounding box center [598, 323] width 342 height 402
copy code ""firstName" : "David" , "lastName" : "Chevalier" , "companyName" : "Surfe" , "c…"
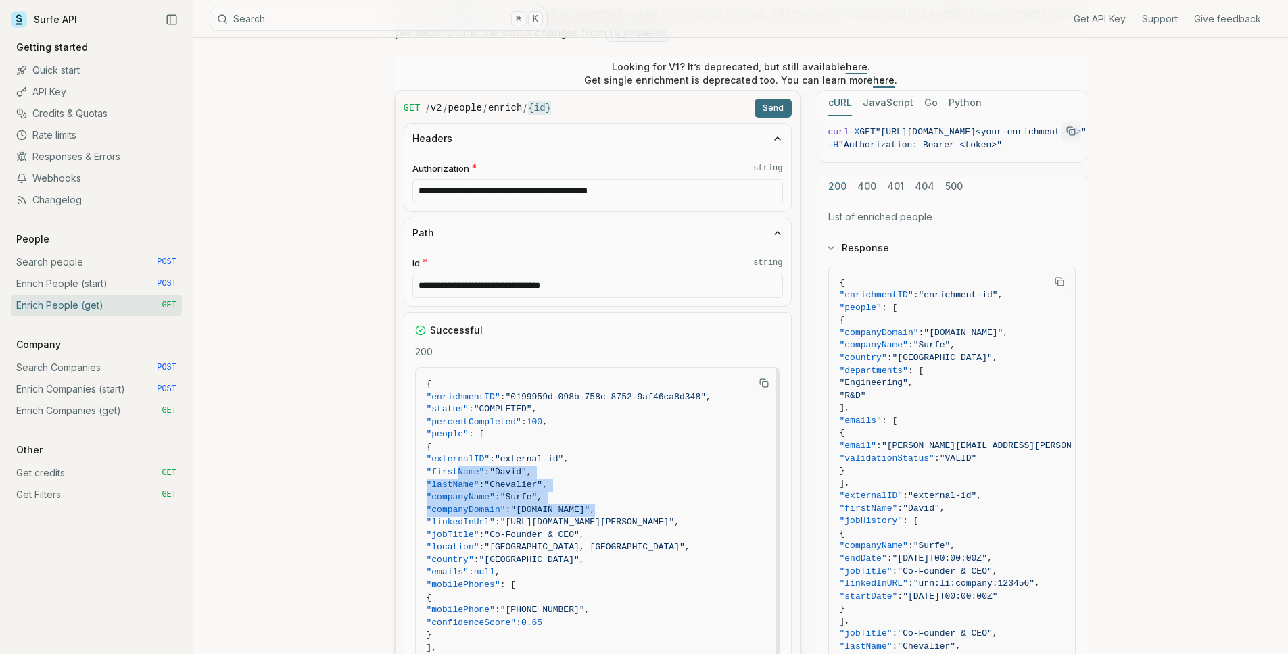
scroll to position [244, 0]
click at [525, 284] on input "**********" at bounding box center [597, 287] width 370 height 24
paste input "text"
type input "**********"
click at [784, 115] on button "Send" at bounding box center [772, 109] width 37 height 19
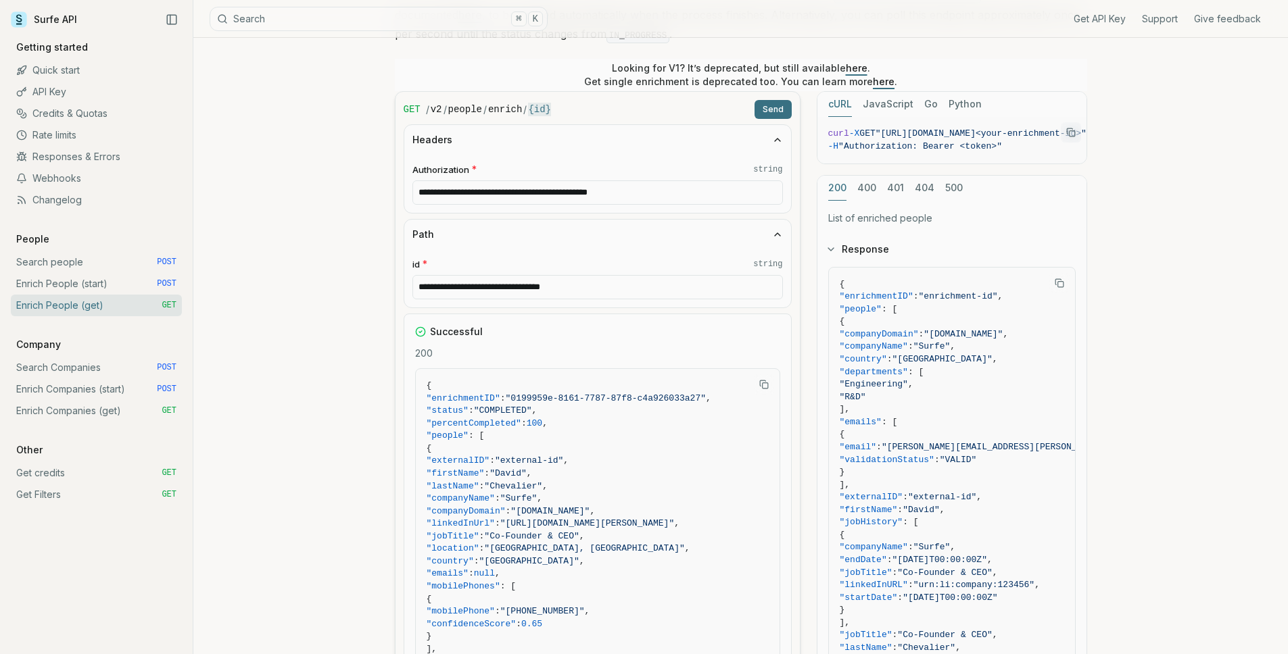
click at [776, 101] on button "Send" at bounding box center [772, 109] width 37 height 19
click at [777, 110] on button "Send" at bounding box center [772, 109] width 37 height 19
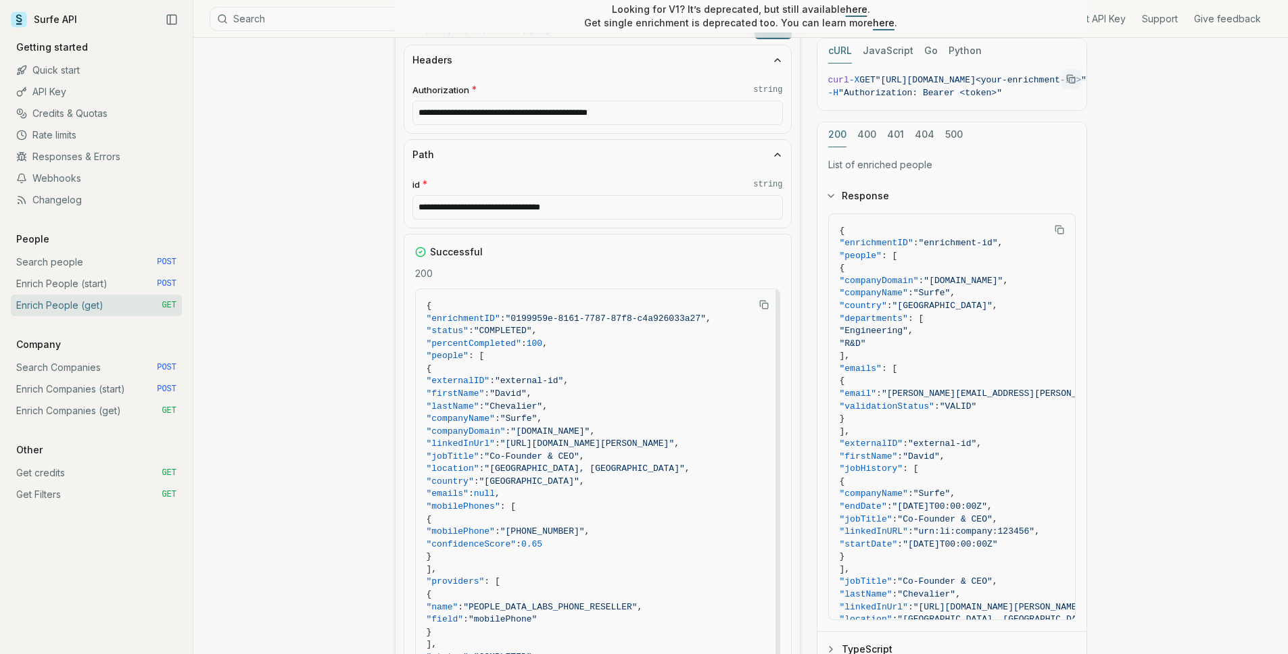
scroll to position [312, 0]
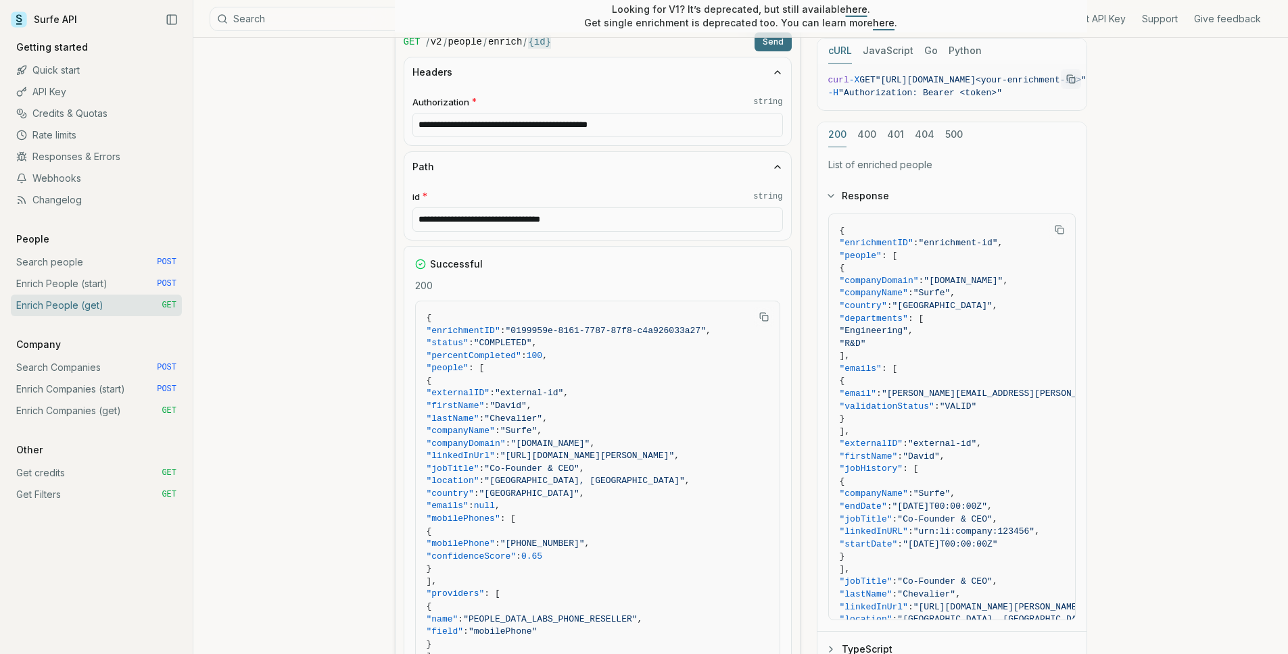
click at [777, 48] on button "Send" at bounding box center [772, 41] width 37 height 19
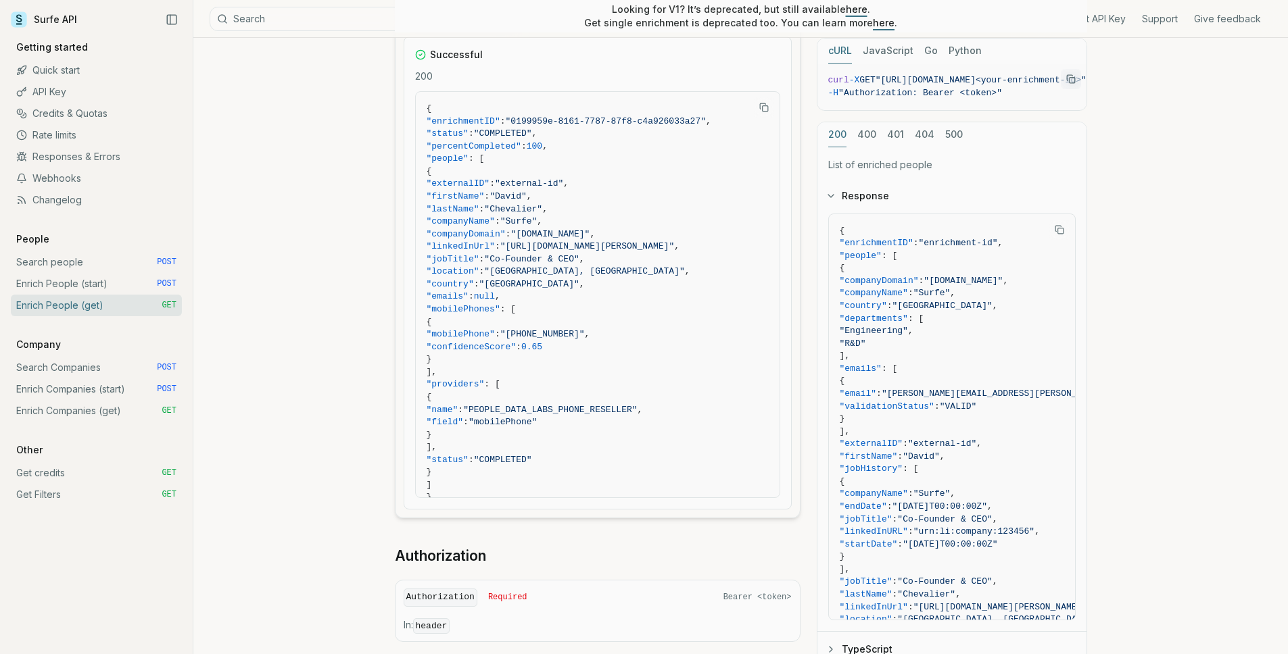
scroll to position [523, 0]
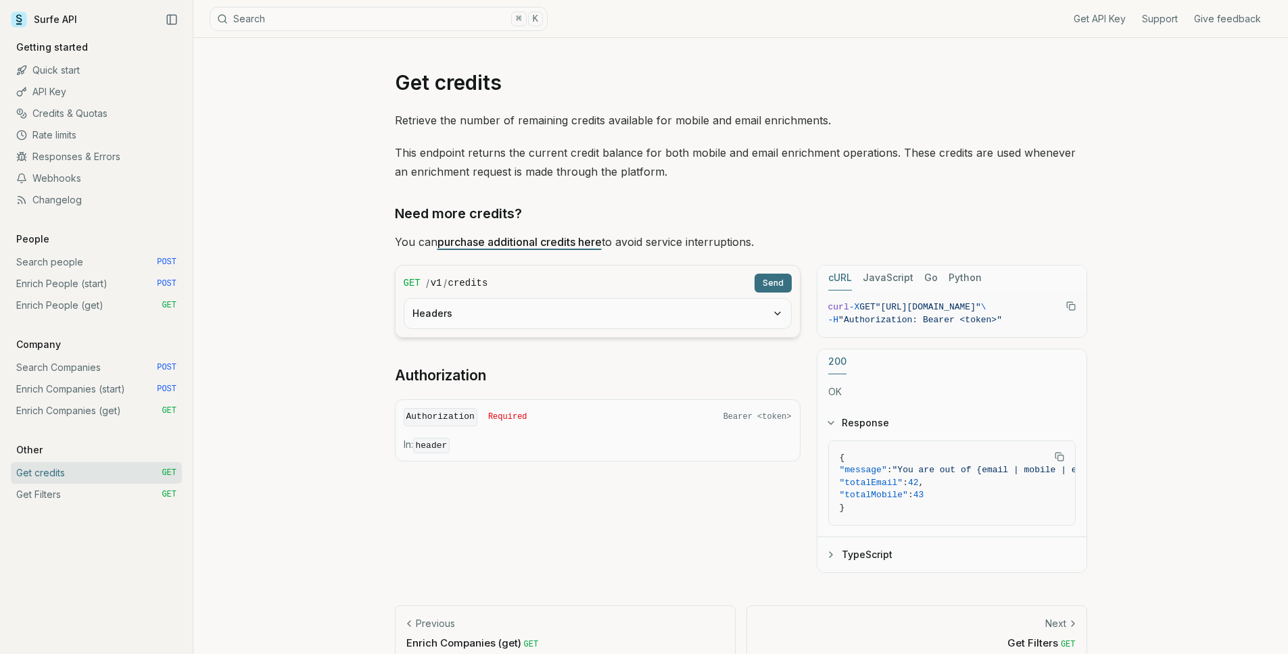
click at [713, 322] on button "Headers" at bounding box center [597, 314] width 387 height 30
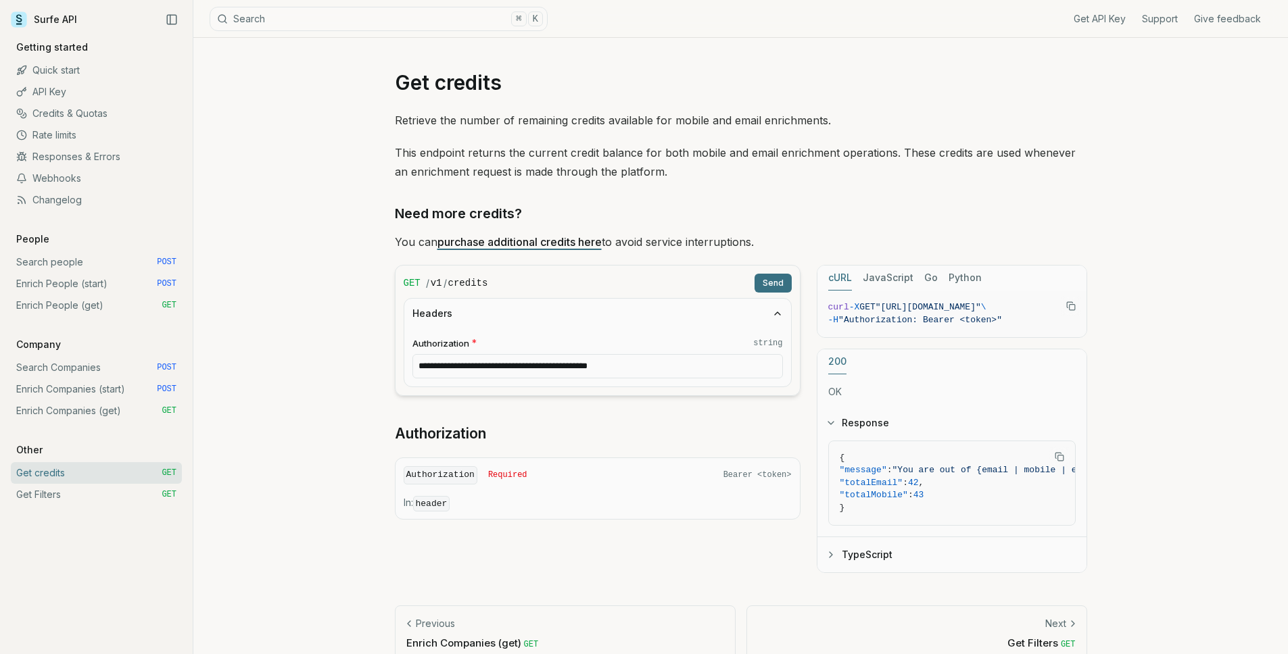
click at [765, 281] on button "Send" at bounding box center [772, 283] width 37 height 19
